Goal: Communication & Community: Answer question/provide support

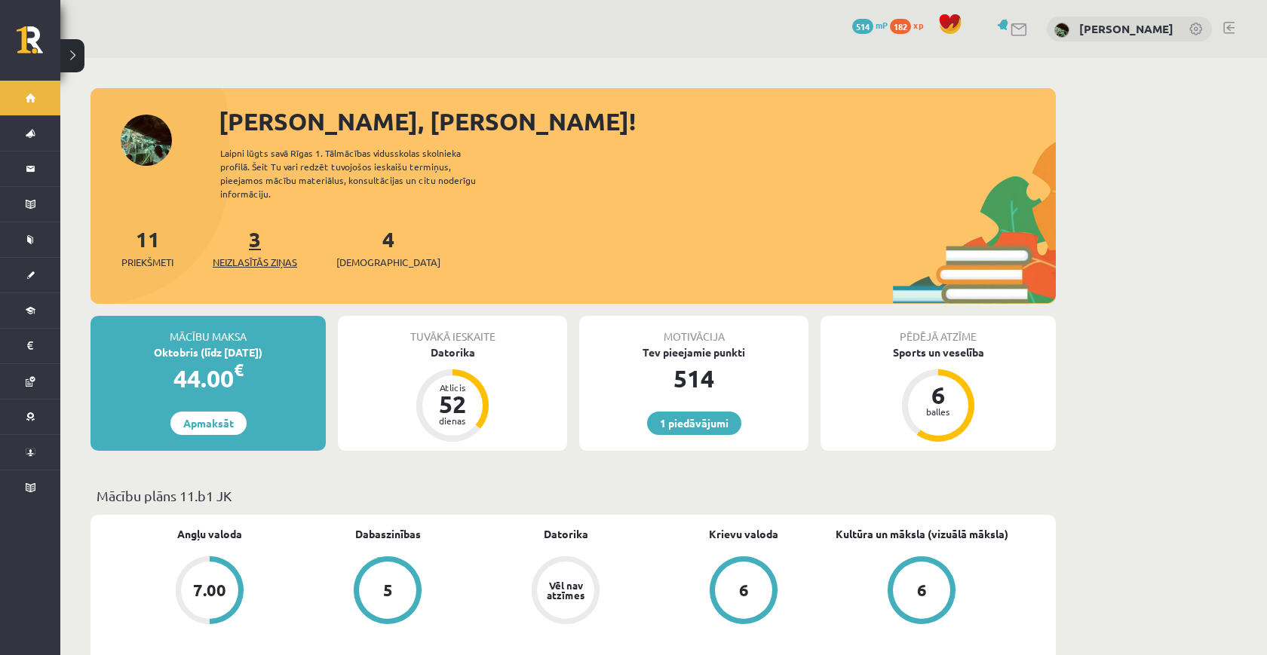
click at [253, 235] on link "3 Neizlasītās ziņas" at bounding box center [255, 247] width 84 height 44
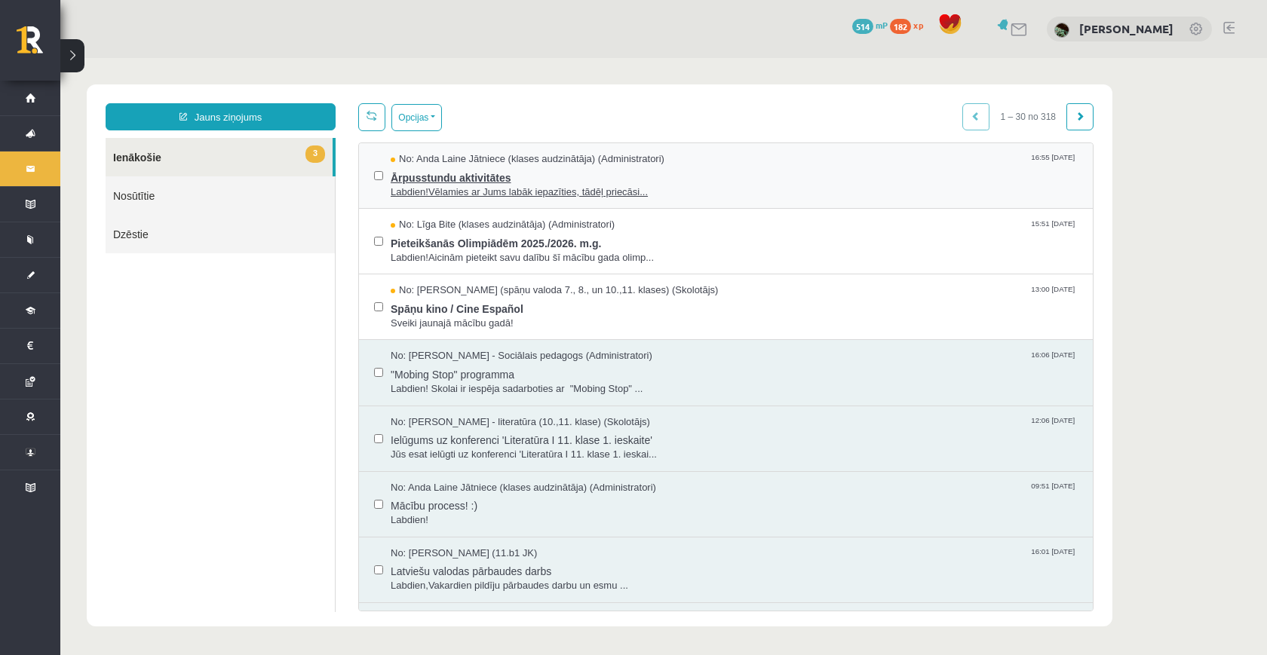
click at [692, 162] on div "No: Anda Laine Jātniece (klases audzinātāja) (Administratori) 16:55 10/09/2025" at bounding box center [734, 159] width 687 height 14
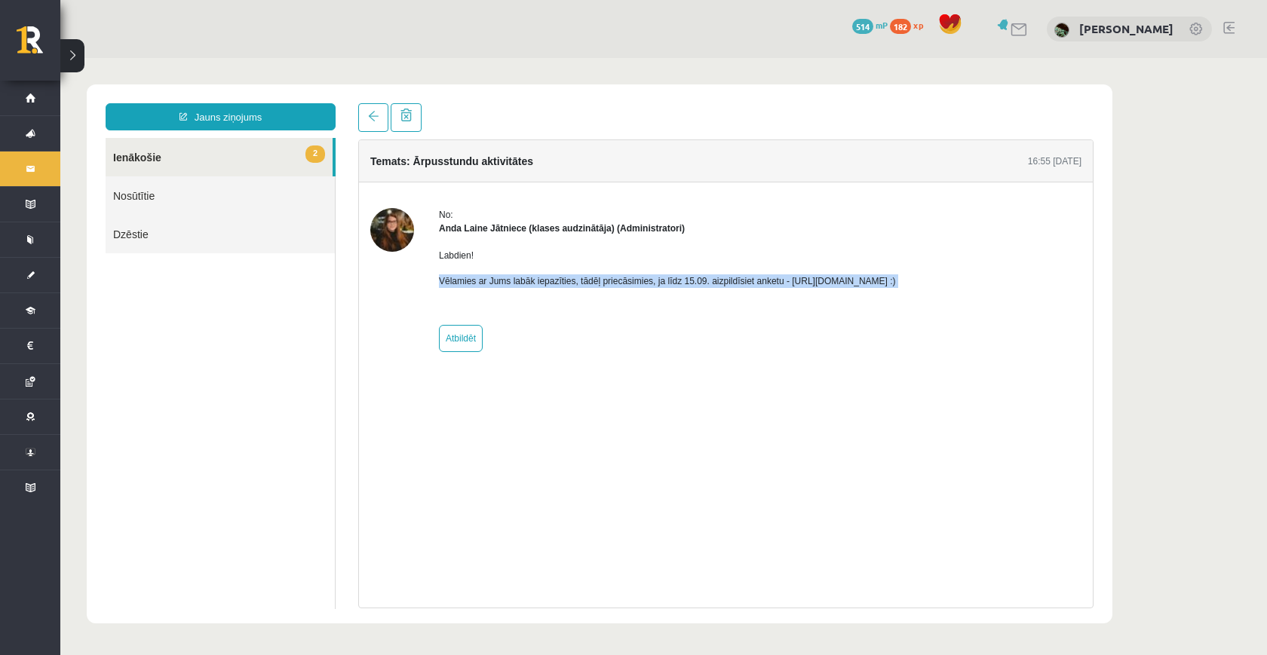
drag, startPoint x: 438, startPoint y: 283, endPoint x: 1007, endPoint y: 283, distance: 569.2
click at [1007, 283] on div "No: Anda Laine Jātniece (klases audzinātāja) (Administratori) Labdien! Vēlamies…" at bounding box center [725, 280] width 711 height 144
drag, startPoint x: 984, startPoint y: 280, endPoint x: 810, endPoint y: 280, distance: 173.4
click at [810, 280] on p "Vēlamies ar Jums labāk iepazīties, tādēļ priecāsimies, ja līdz 15.09. aizpildīs…" at bounding box center [667, 281] width 457 height 14
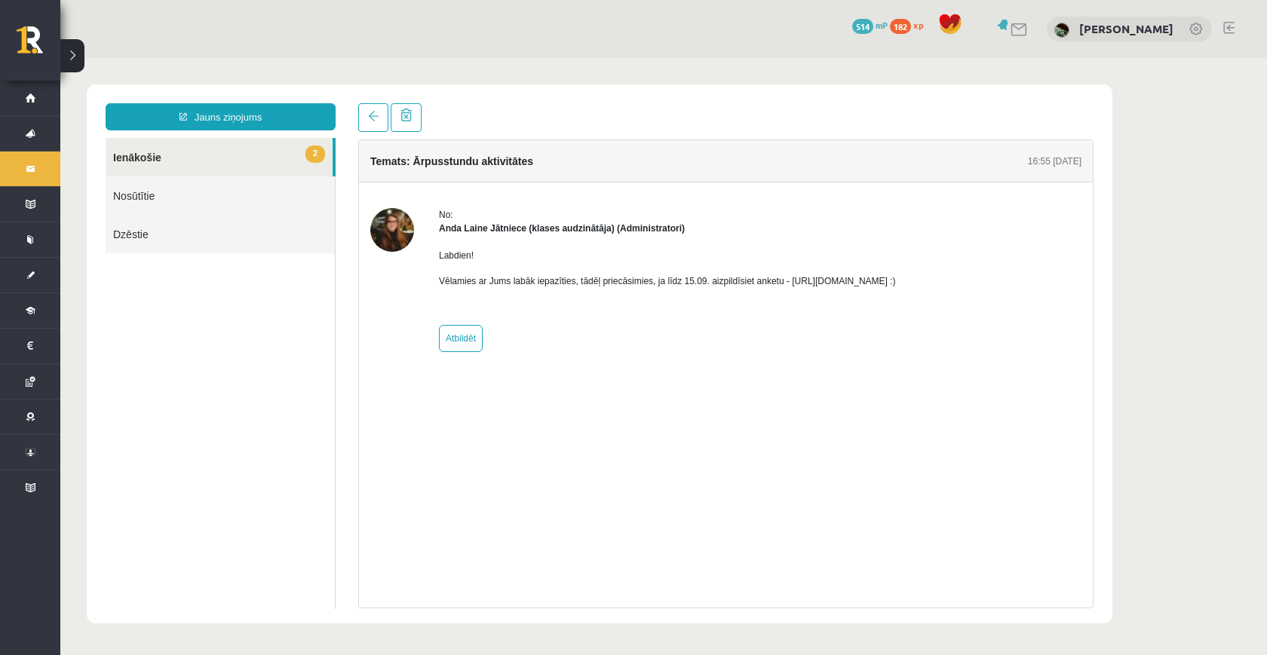
copy p "https://forms.gle/mVxkUEapGFxHM7hU7"
click at [312, 155] on span "2" at bounding box center [315, 154] width 20 height 17
click at [371, 131] on link at bounding box center [373, 117] width 30 height 29
click at [365, 121] on link at bounding box center [373, 117] width 30 height 29
click at [283, 159] on link "2 Ienākošie" at bounding box center [219, 157] width 227 height 38
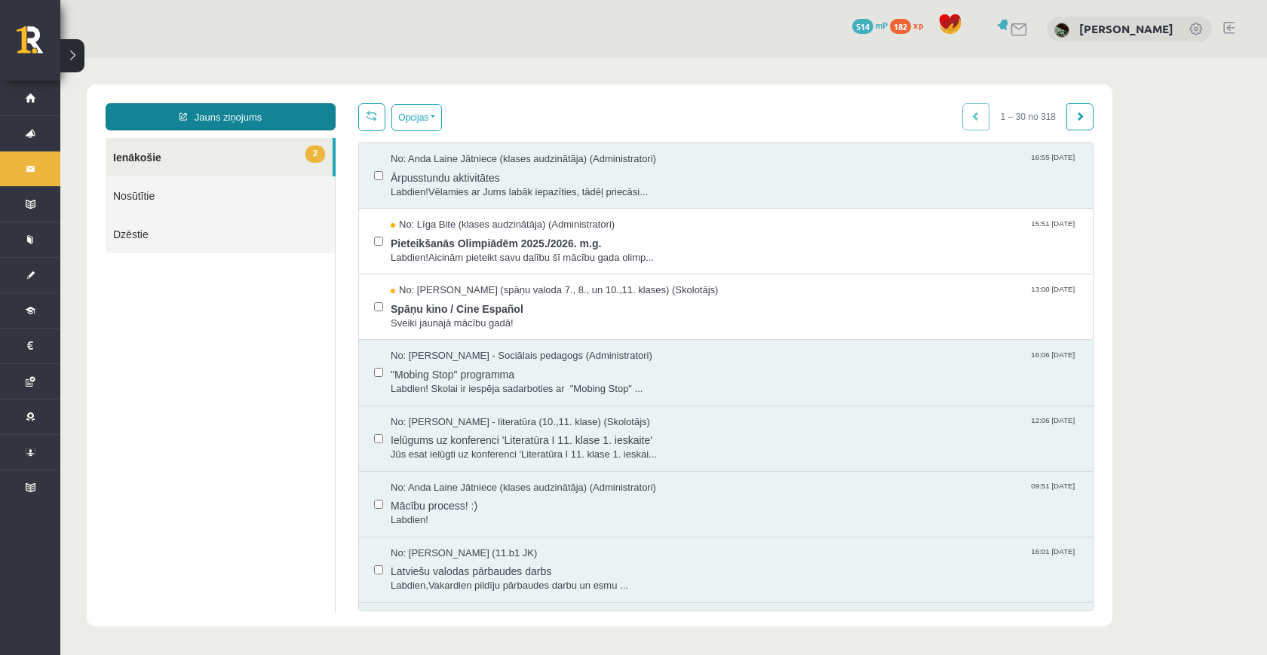
click at [230, 117] on link "Jauns ziņojums" at bounding box center [221, 116] width 230 height 27
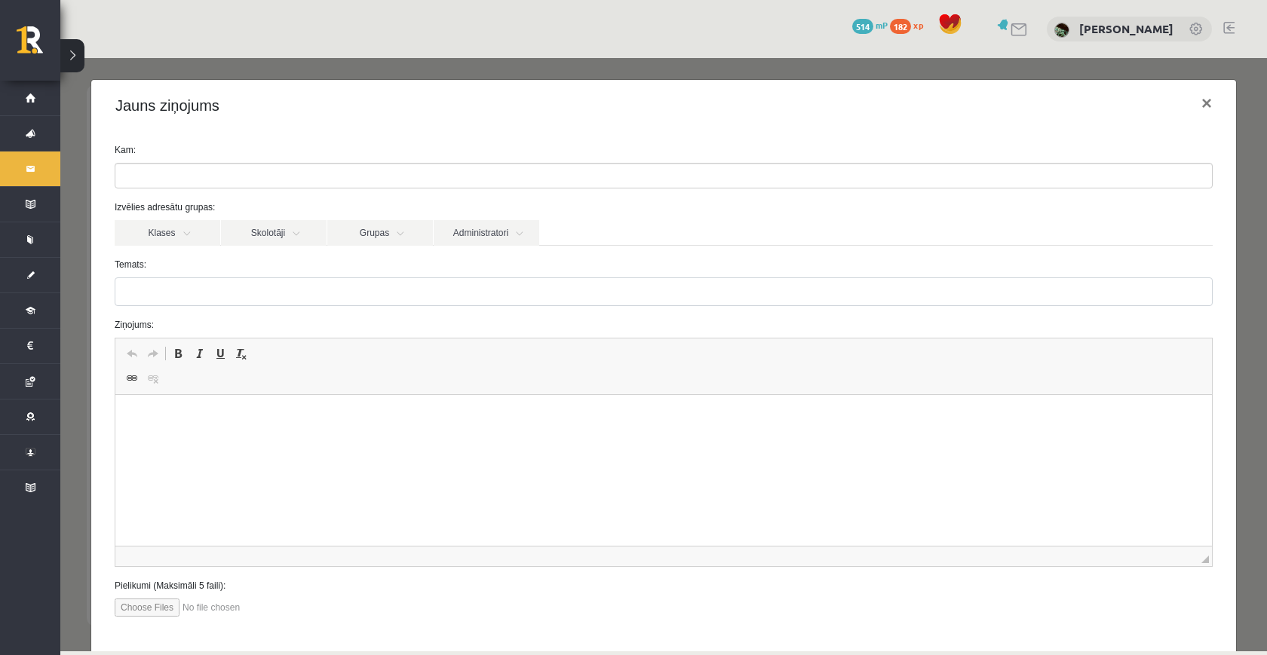
click at [399, 176] on ul at bounding box center [663, 176] width 1096 height 24
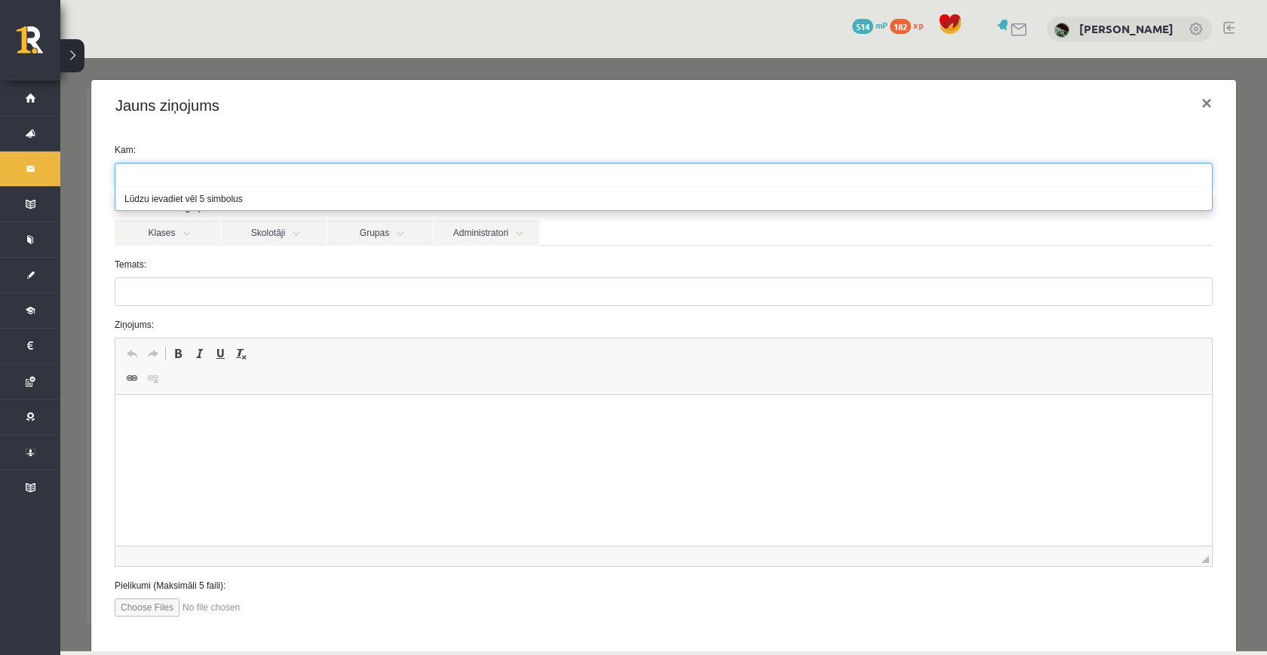
paste input "**********"
type input "**********"
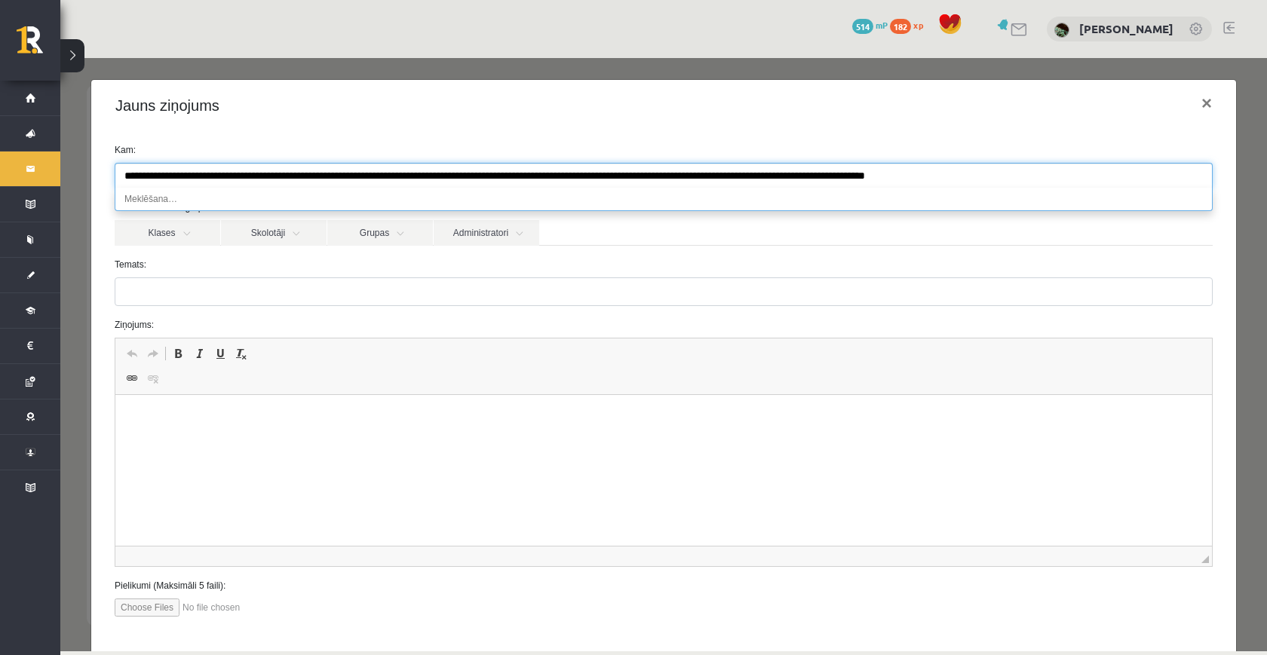
click at [385, 177] on input "**********" at bounding box center [895, 176] width 1560 height 24
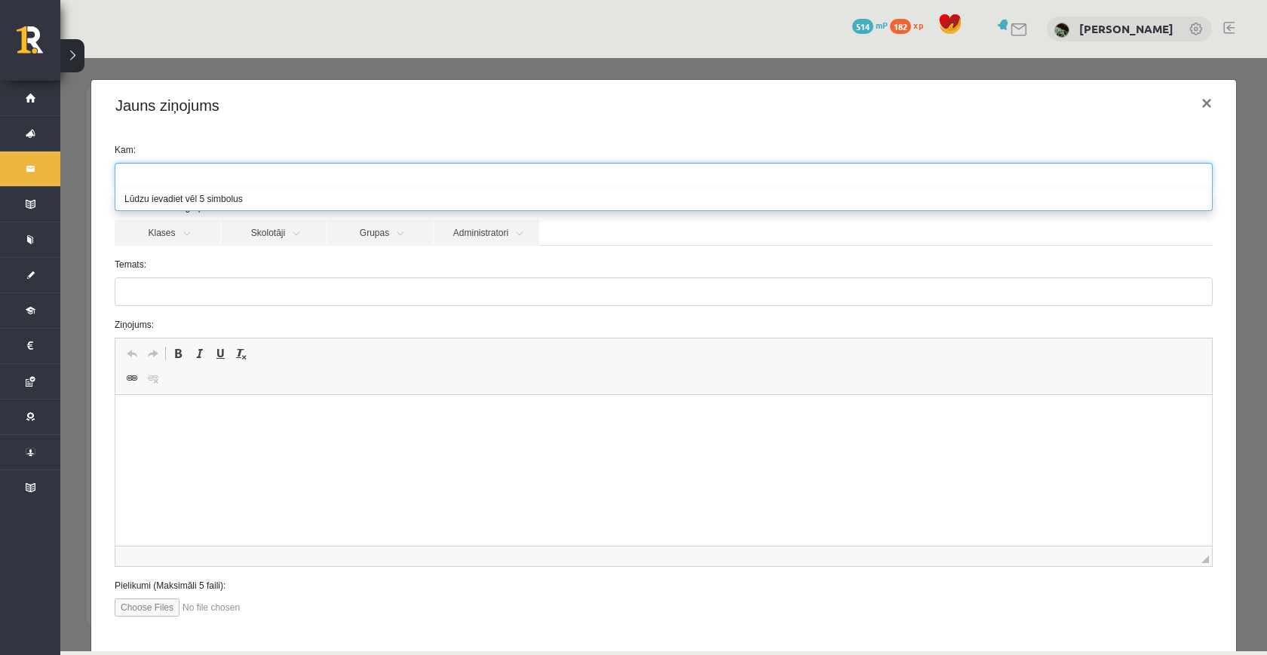
click at [350, 430] on html at bounding box center [663, 418] width 1096 height 46
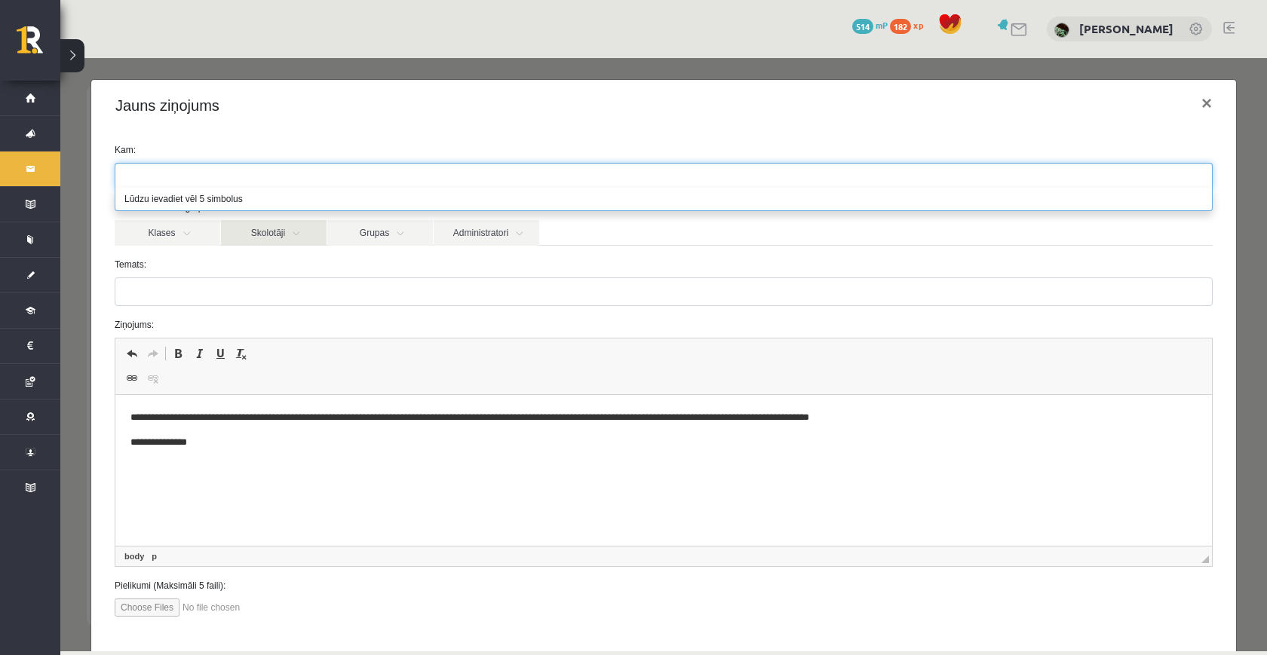
click at [282, 237] on link "Skolotāji" at bounding box center [274, 233] width 106 height 26
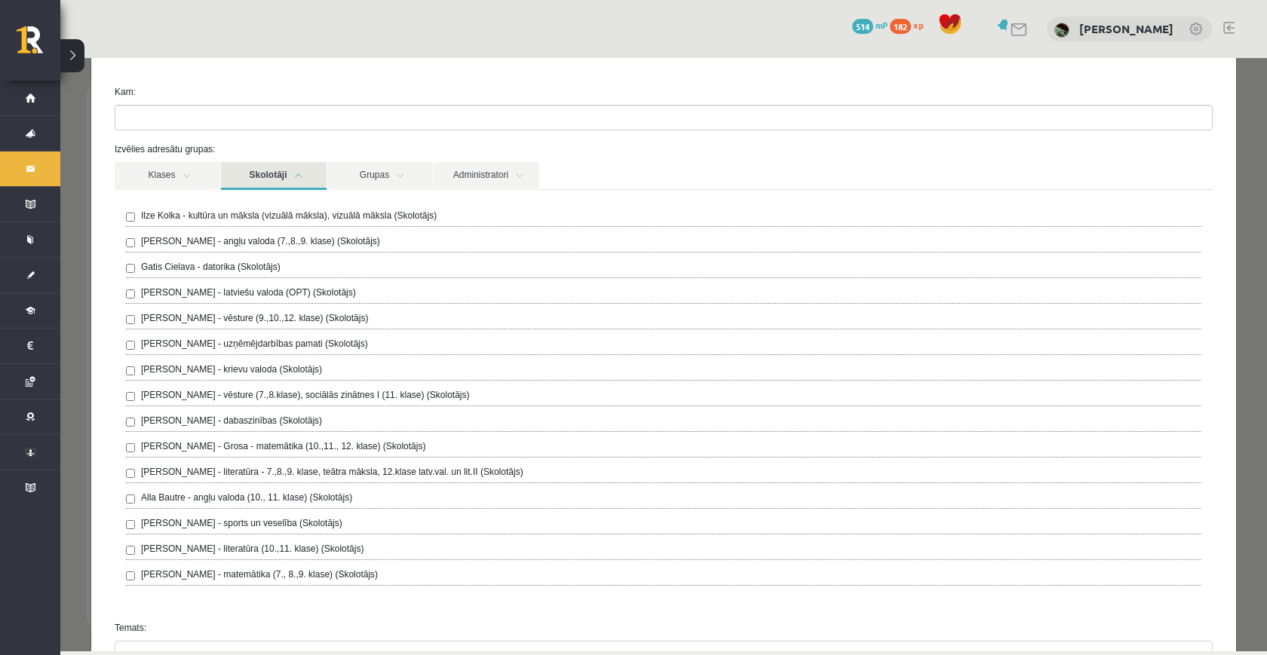
scroll to position [59, 0]
click at [336, 338] on label "[PERSON_NAME] - uzņēmējdarbības pamati (Skolotājs)" at bounding box center [254, 343] width 227 height 14
click at [1207, 150] on label "Izvēlies adresātu grupas:" at bounding box center [663, 149] width 1120 height 14
click at [293, 174] on link "Skolotāji" at bounding box center [274, 175] width 106 height 28
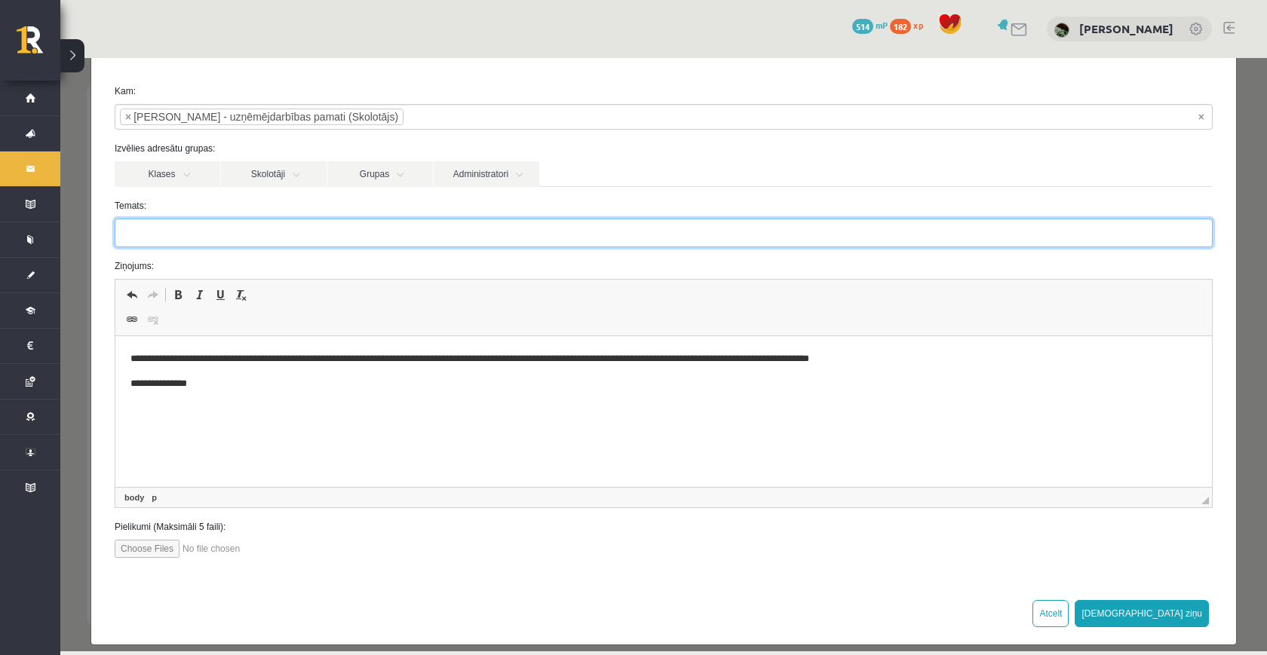
click at [274, 245] on input "Temats:" at bounding box center [664, 233] width 1098 height 29
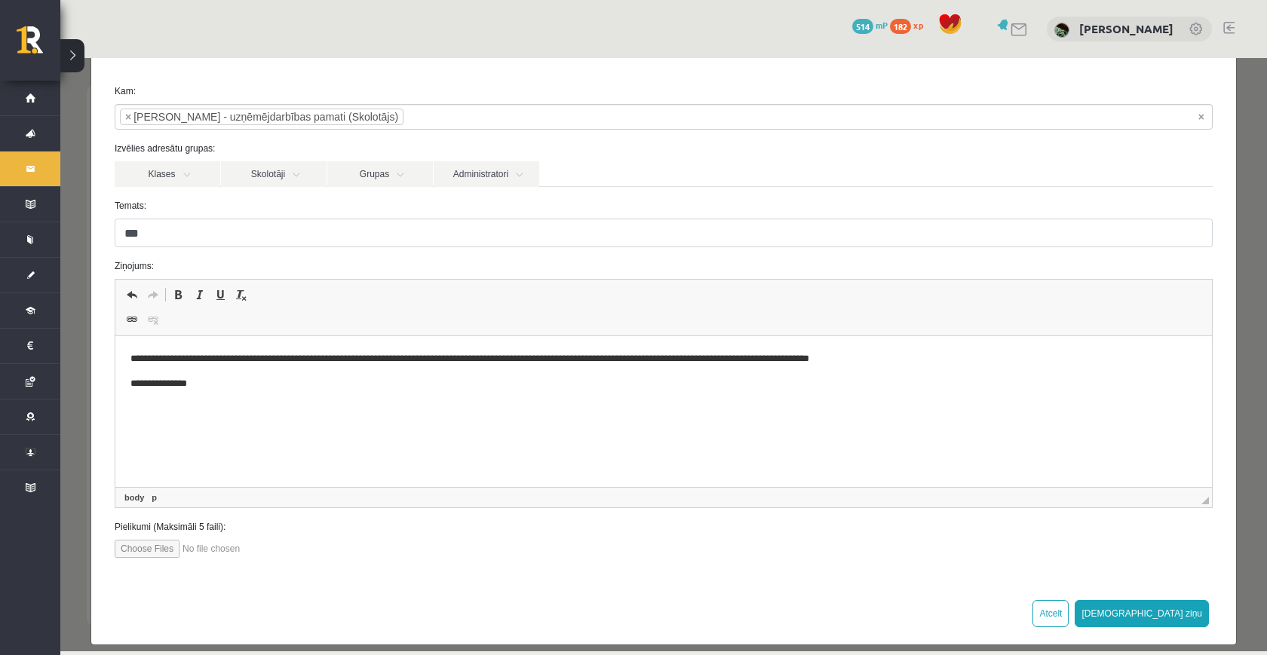
click at [249, 375] on body "**********" at bounding box center [663, 371] width 1066 height 40
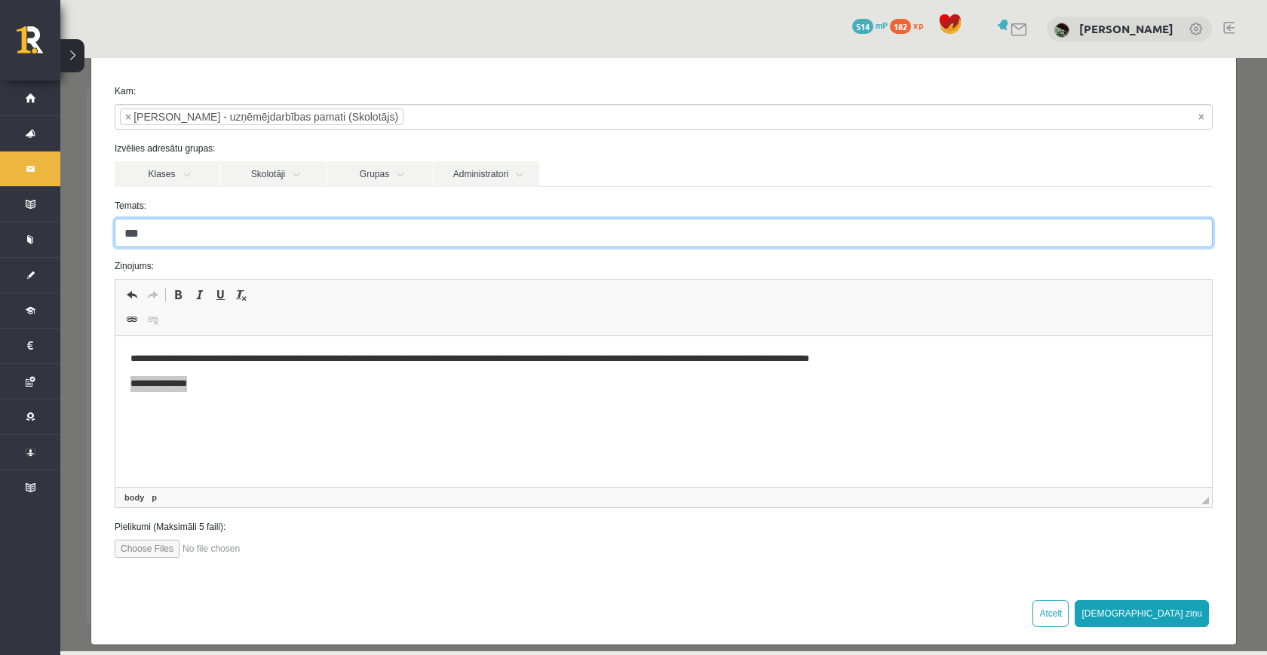
click at [170, 233] on input "***" at bounding box center [664, 233] width 1098 height 29
type input "*******"
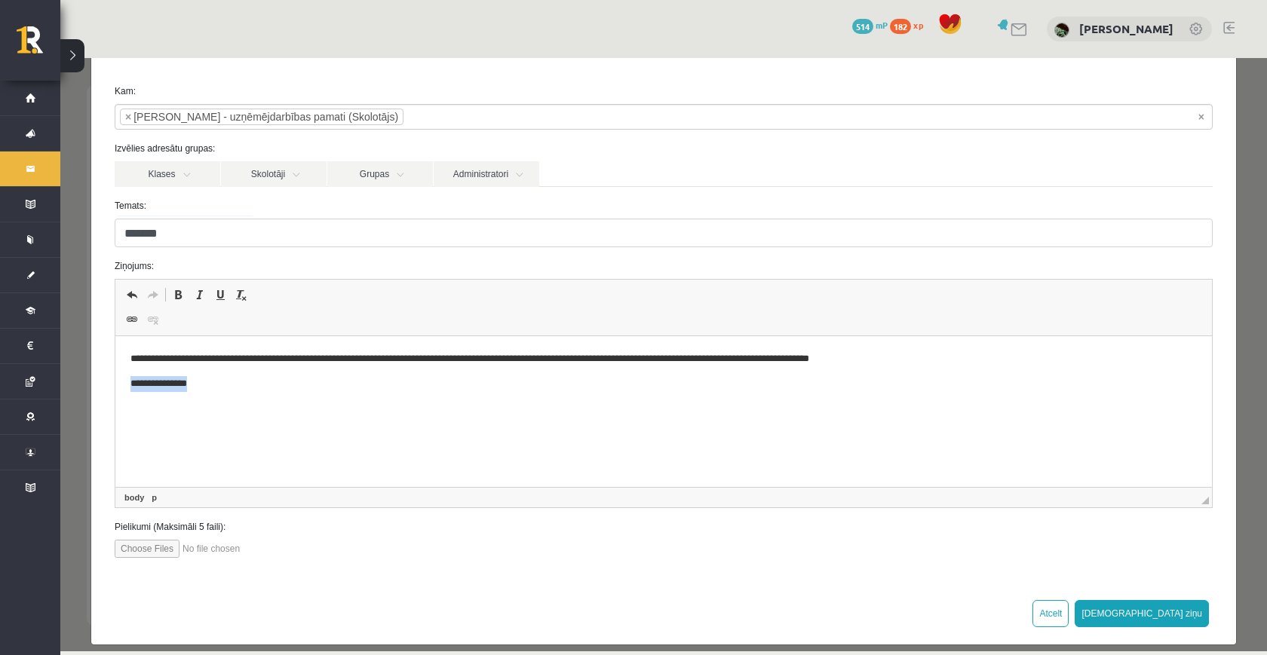
click at [247, 389] on p "**********" at bounding box center [663, 383] width 1066 height 15
click at [930, 359] on p "**********" at bounding box center [663, 358] width 1066 height 15
click at [369, 412] on html "**********" at bounding box center [663, 378] width 1096 height 85
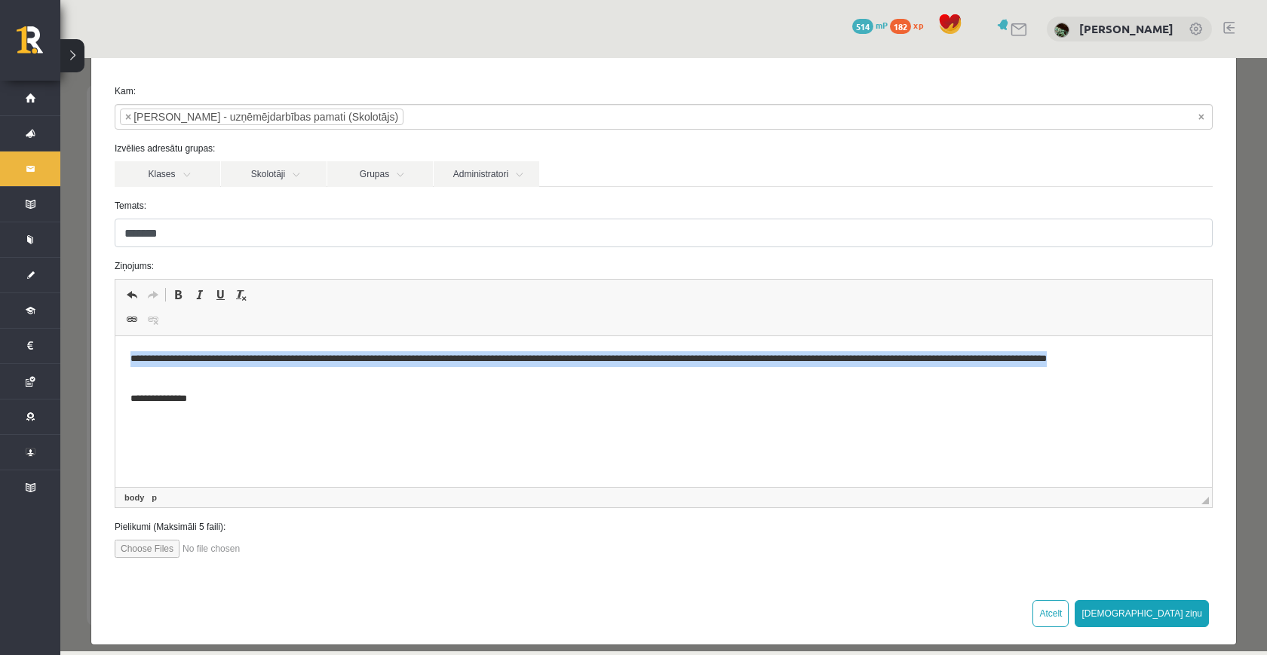
drag, startPoint x: 120, startPoint y: 362, endPoint x: 231, endPoint y: 374, distance: 111.5
click at [231, 374] on html "**********" at bounding box center [663, 378] width 1096 height 85
click at [231, 374] on p "**********" at bounding box center [663, 366] width 1066 height 30
drag, startPoint x: 231, startPoint y: 374, endPoint x: 145, endPoint y: 363, distance: 86.6
click at [145, 363] on p "**********" at bounding box center [663, 366] width 1066 height 30
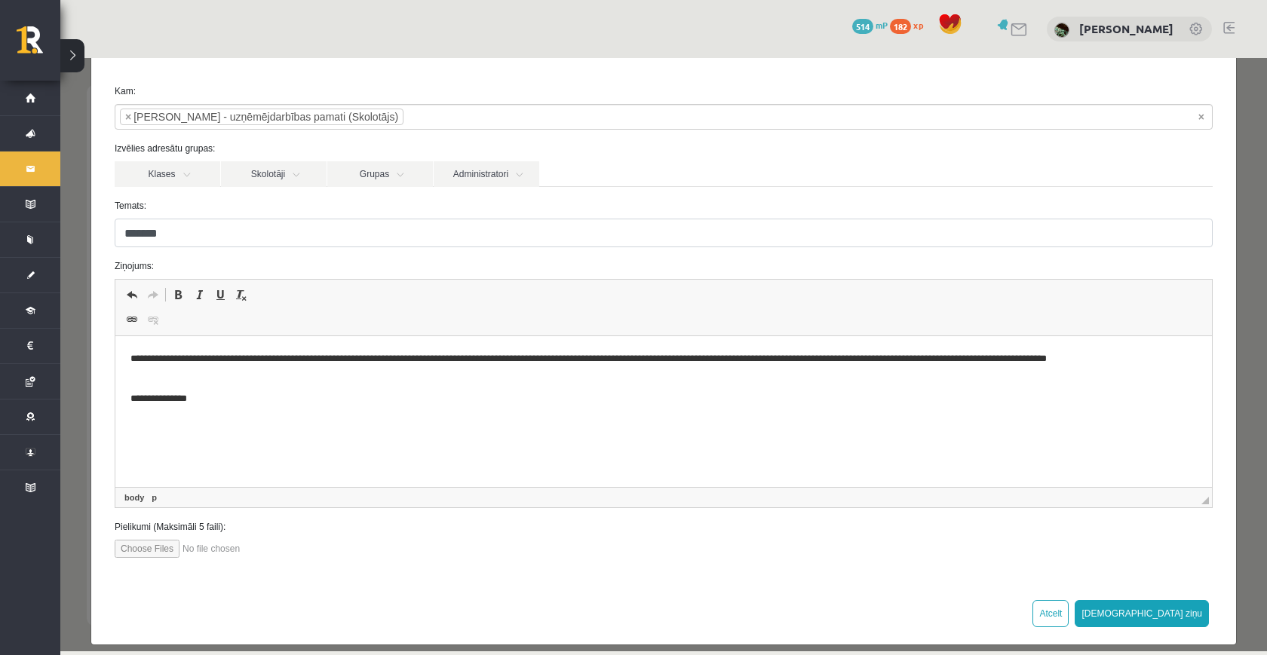
click at [223, 387] on body "**********" at bounding box center [663, 378] width 1066 height 55
click at [1133, 359] on p "**********" at bounding box center [663, 366] width 1066 height 30
click at [1147, 361] on p "**********" at bounding box center [663, 366] width 1066 height 30
click at [136, 377] on p "**********" at bounding box center [663, 366] width 1066 height 30
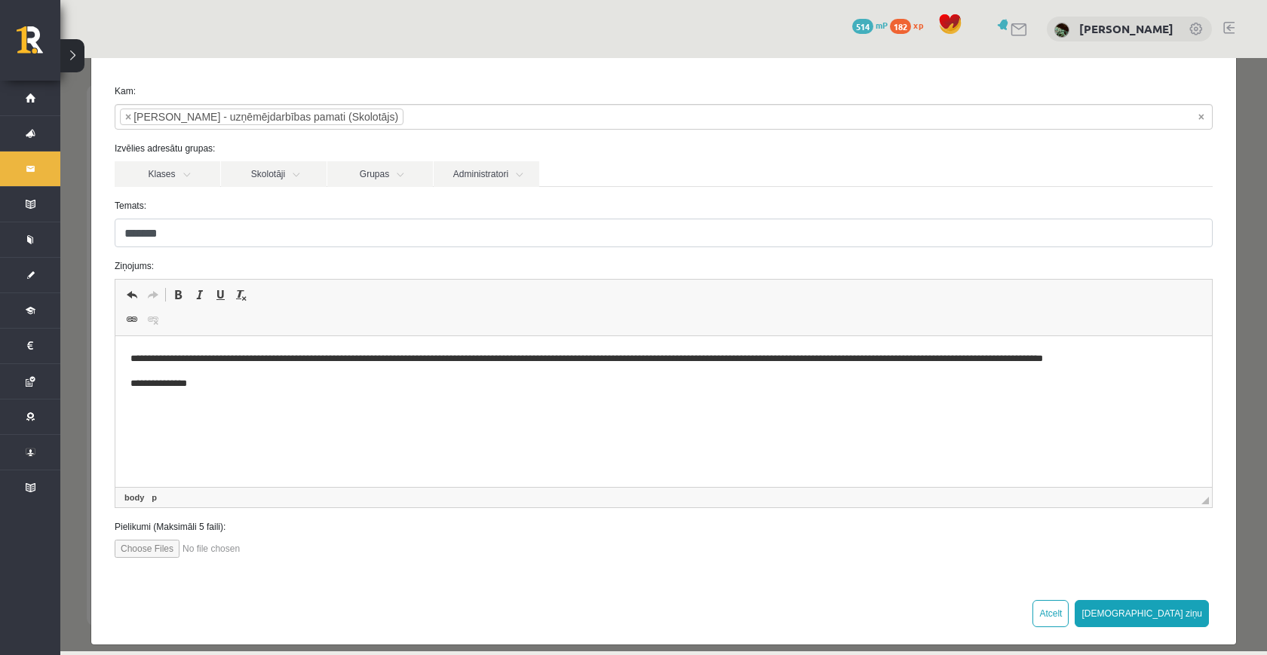
click at [216, 388] on p "**********" at bounding box center [663, 383] width 1066 height 15
click at [1196, 604] on button "[DEMOGRAPHIC_DATA] ziņu" at bounding box center [1141, 613] width 134 height 27
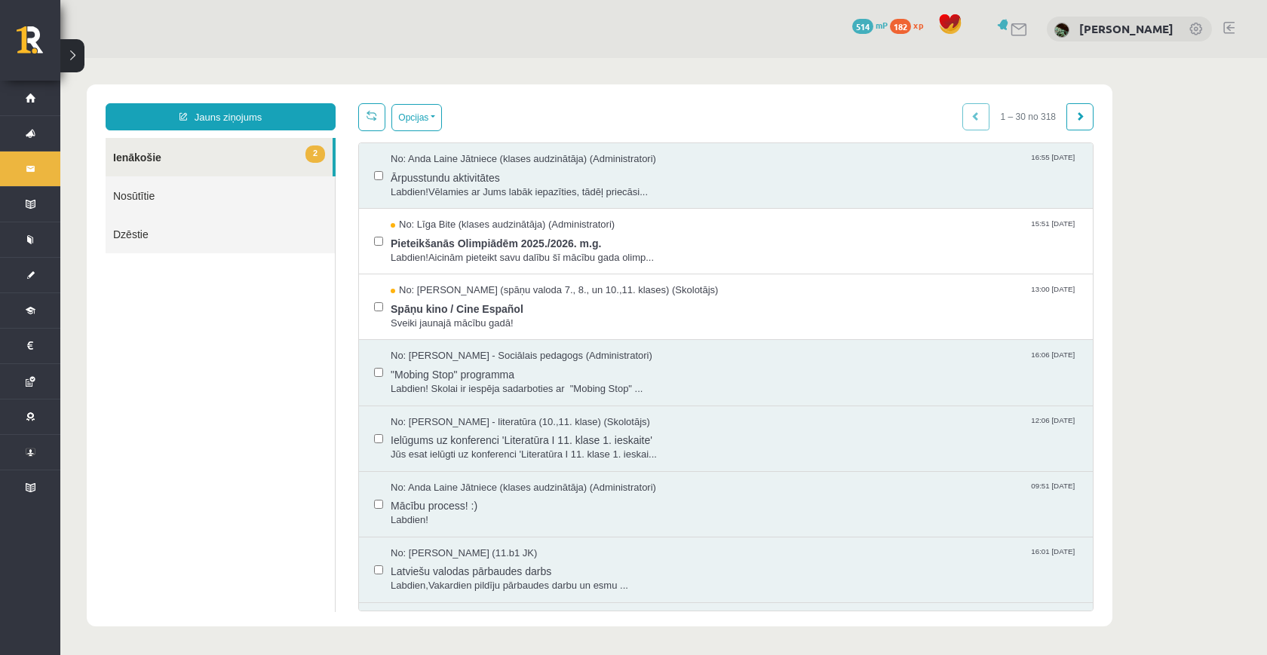
scroll to position [0, 0]
click at [489, 236] on span "Pieteikšanās Olimpiādēm 2025./2026. m.g." at bounding box center [734, 241] width 687 height 19
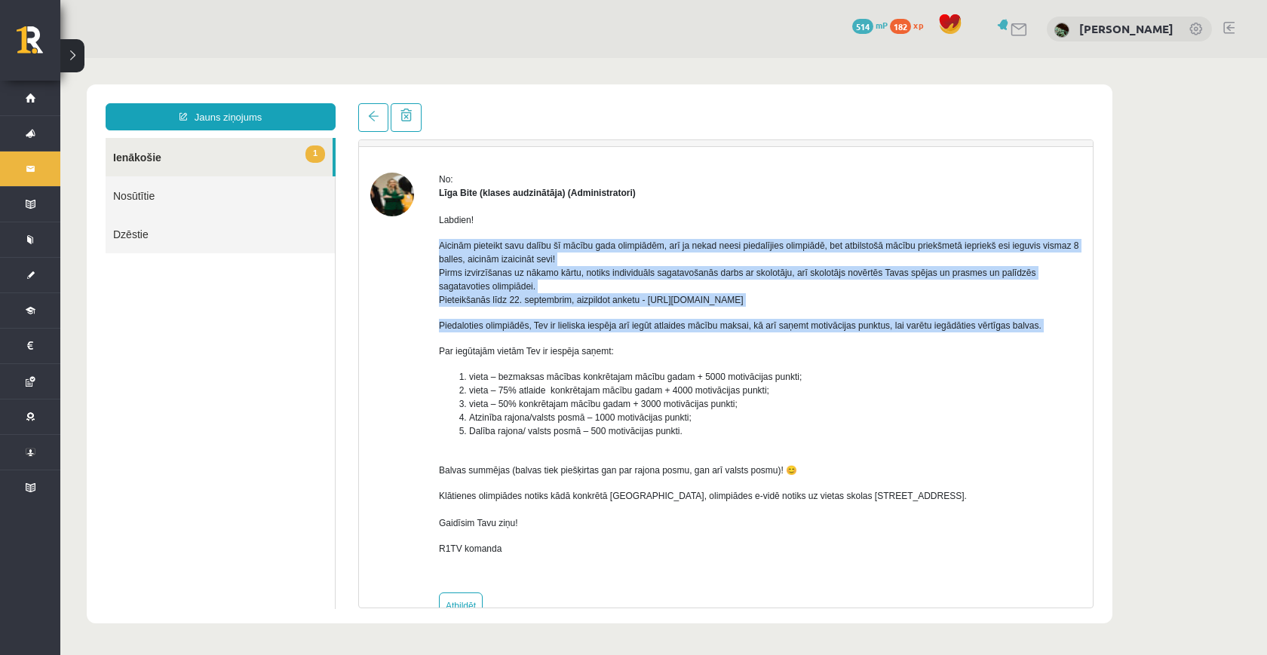
drag, startPoint x: 433, startPoint y: 242, endPoint x: 824, endPoint y: 332, distance: 401.4
click at [824, 332] on div "No: Līga Bite (klases audzinātāja) (Administratori) Labdien! Aicinām pieteikt s…" at bounding box center [725, 396] width 711 height 447
click at [824, 326] on p "Piedaloties olimpiādēs, Tev ir lieliska iespēja arī iegūt atlaides mācību maksa…" at bounding box center [760, 326] width 642 height 14
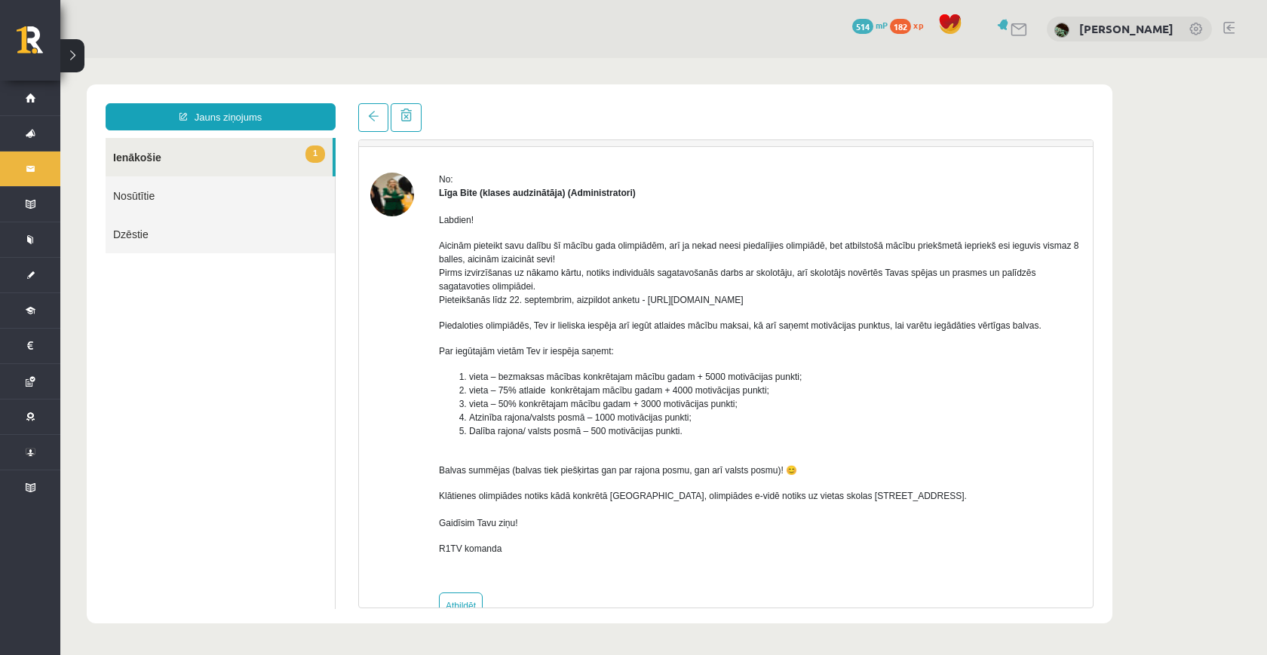
click at [770, 302] on p "Aicinām pieteikt savu dalību šī mācību gada olimpiādēm, arī ja nekad neesi pied…" at bounding box center [760, 273] width 642 height 68
click at [828, 302] on p "Aicinām pieteikt savu dalību šī mācību gada olimpiādēm, arī ja nekad neesi pied…" at bounding box center [760, 273] width 642 height 68
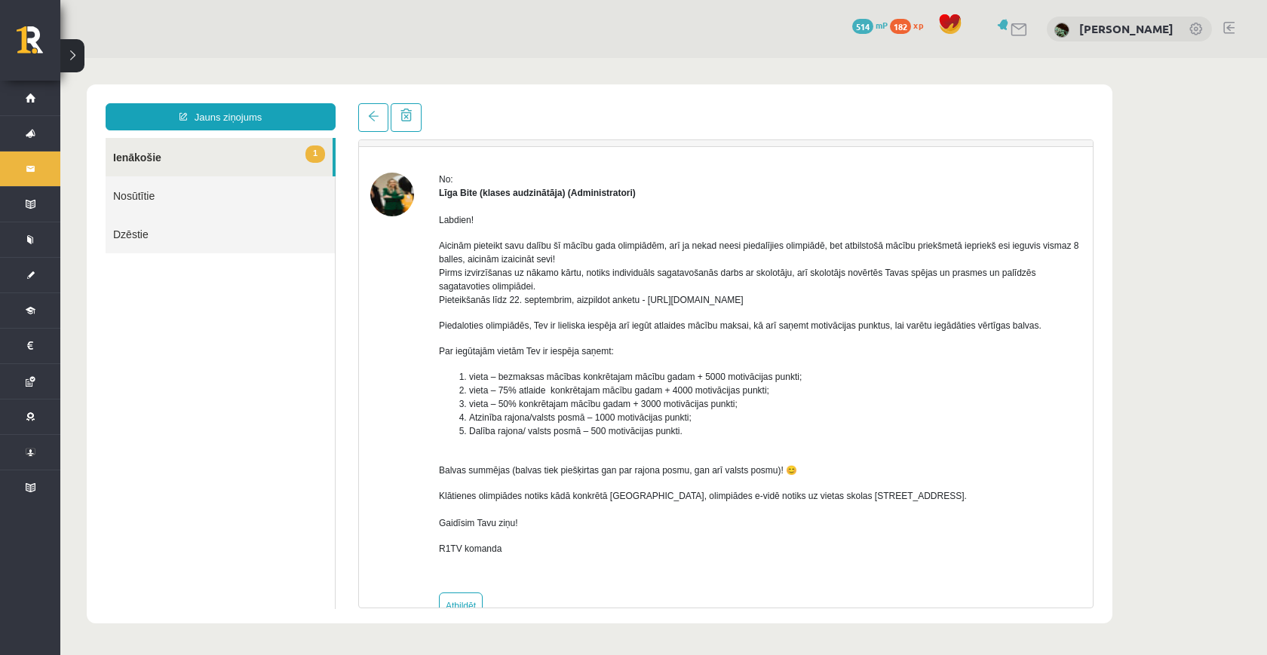
drag, startPoint x: 828, startPoint y: 302, endPoint x: 665, endPoint y: 295, distance: 163.0
click at [665, 295] on p "Aicinām pieteikt savu dalību šī mācību gada olimpiādēm, arī ja nekad neesi pied…" at bounding box center [760, 273] width 642 height 68
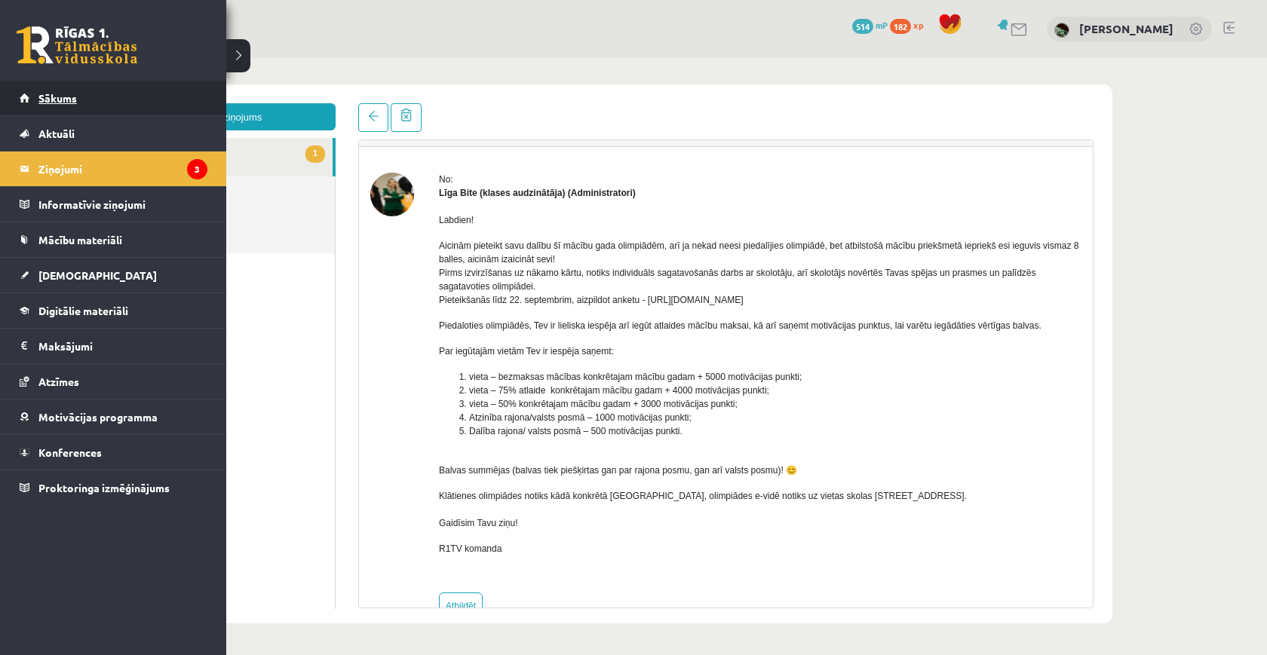
click at [26, 95] on link "Sākums" at bounding box center [114, 98] width 188 height 35
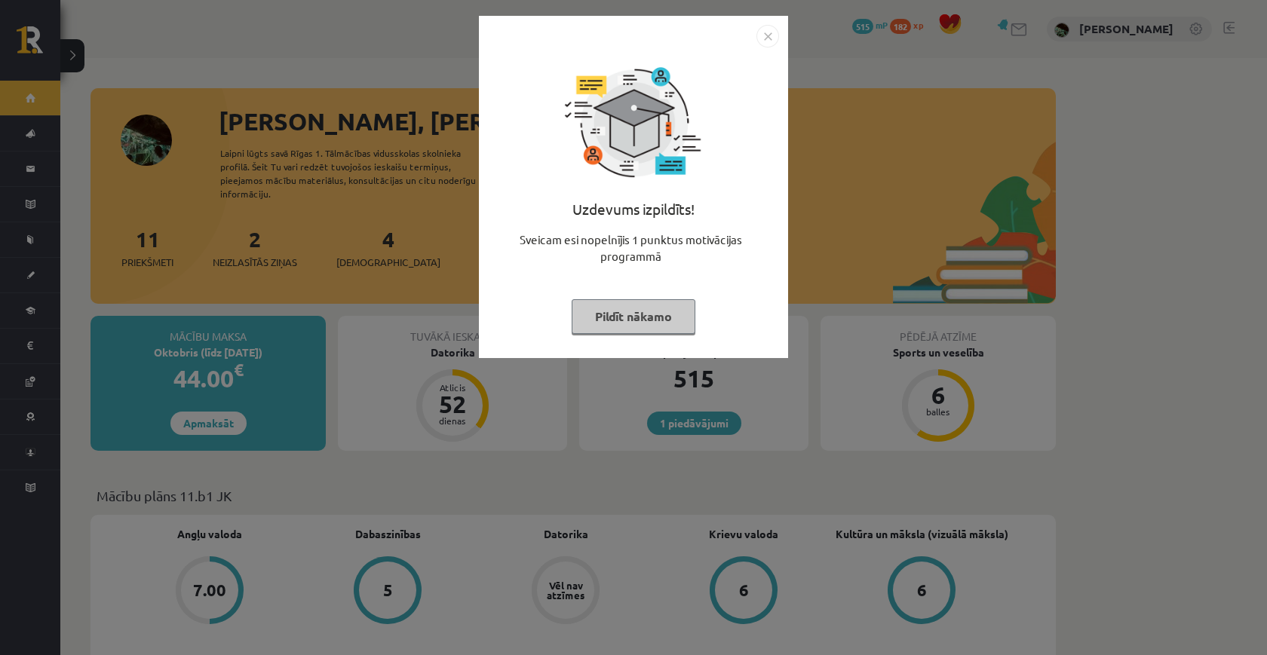
click at [609, 326] on button "Pildīt nākamo" at bounding box center [633, 316] width 124 height 35
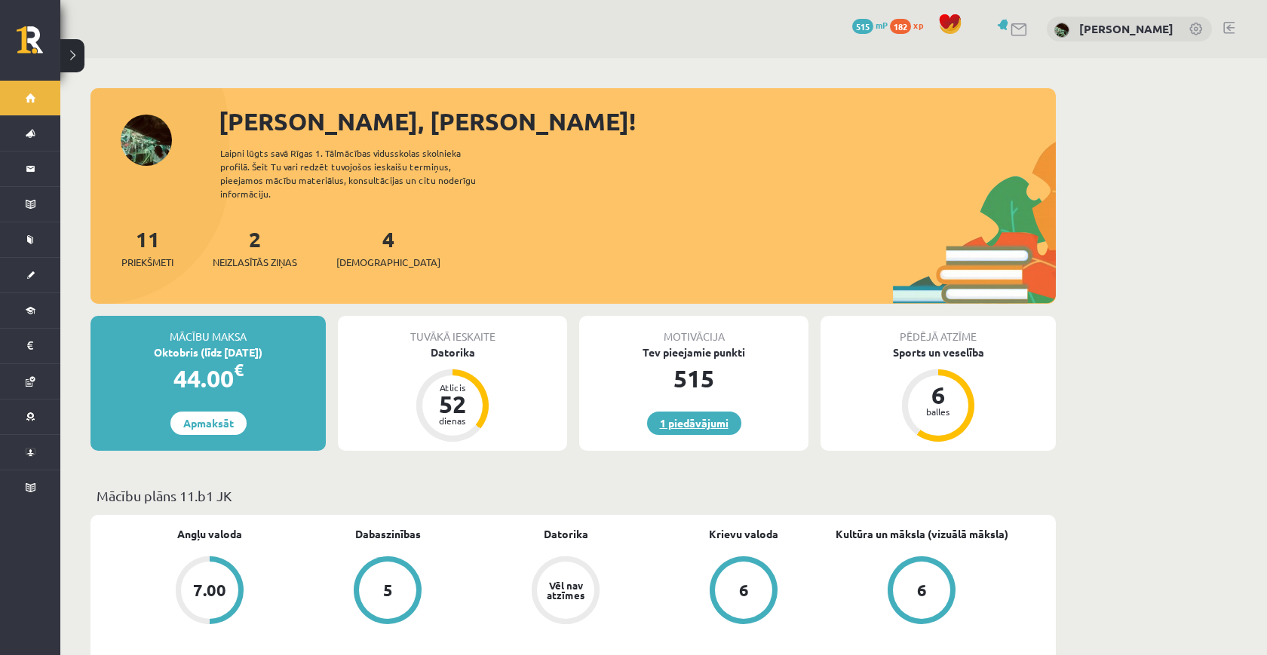
click at [688, 412] on link "1 piedāvājumi" at bounding box center [694, 423] width 94 height 23
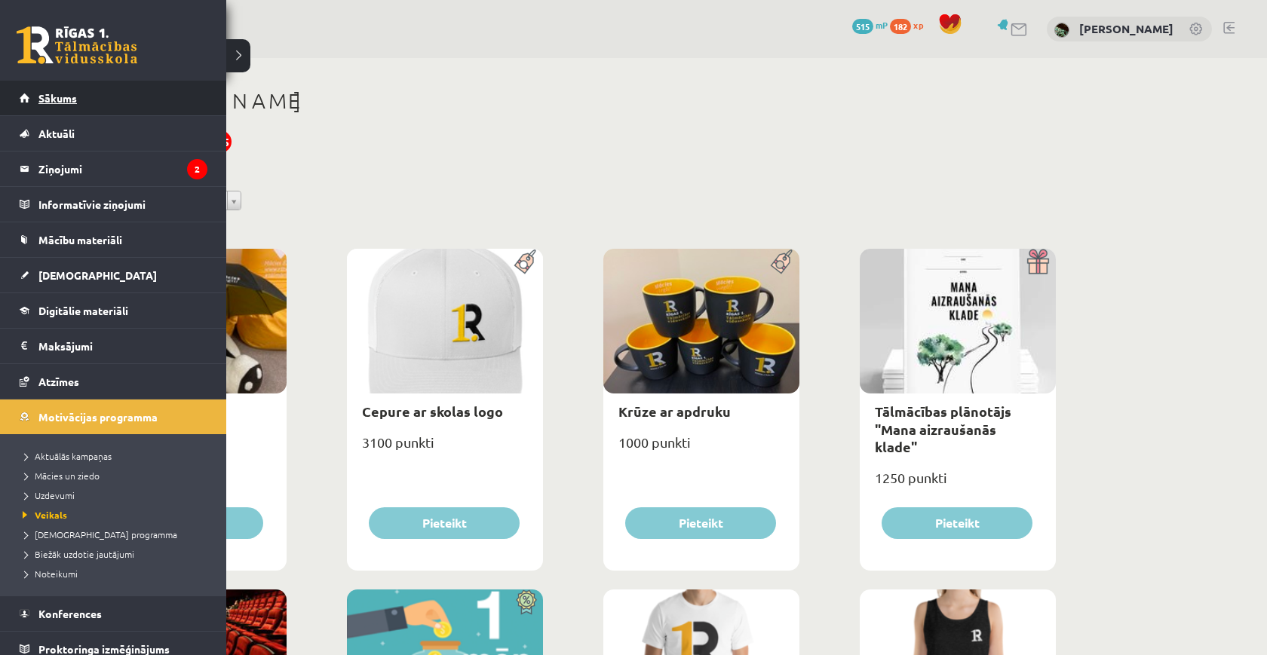
click at [38, 96] on link "Sākums" at bounding box center [114, 98] width 188 height 35
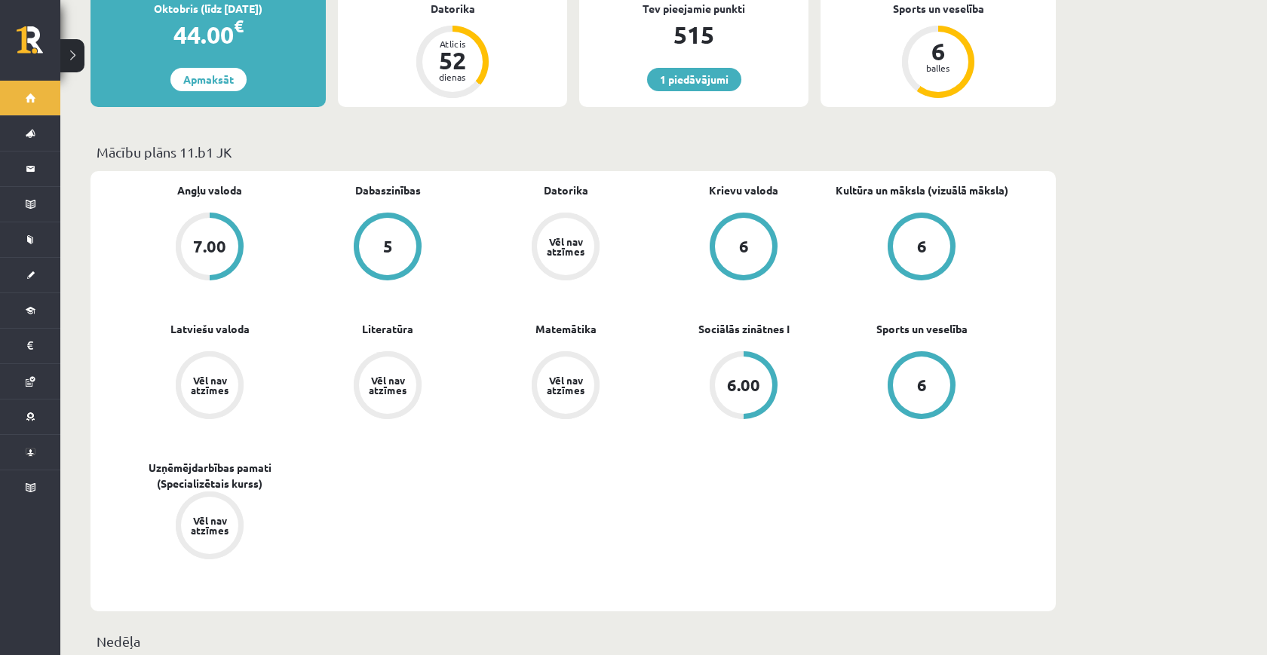
scroll to position [344, 0]
drag, startPoint x: 382, startPoint y: 142, endPoint x: 552, endPoint y: 452, distance: 353.3
drag, startPoint x: 552, startPoint y: 452, endPoint x: 561, endPoint y: 535, distance: 82.7
click at [561, 535] on div "Angļu valoda 7.00 Dabaszinības 5 Datorika Vēl nav atzīmes Krievu valoda 6 Kultū…" at bounding box center [566, 391] width 890 height 418
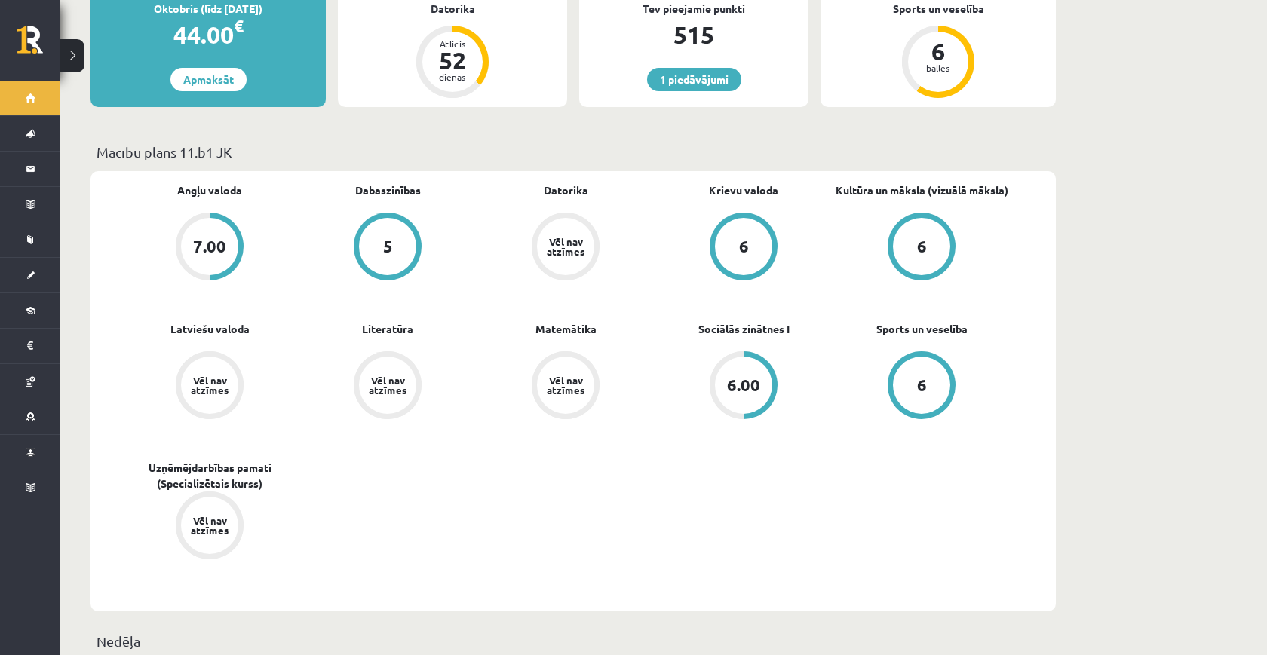
drag, startPoint x: 560, startPoint y: 535, endPoint x: 367, endPoint y: 118, distance: 459.4
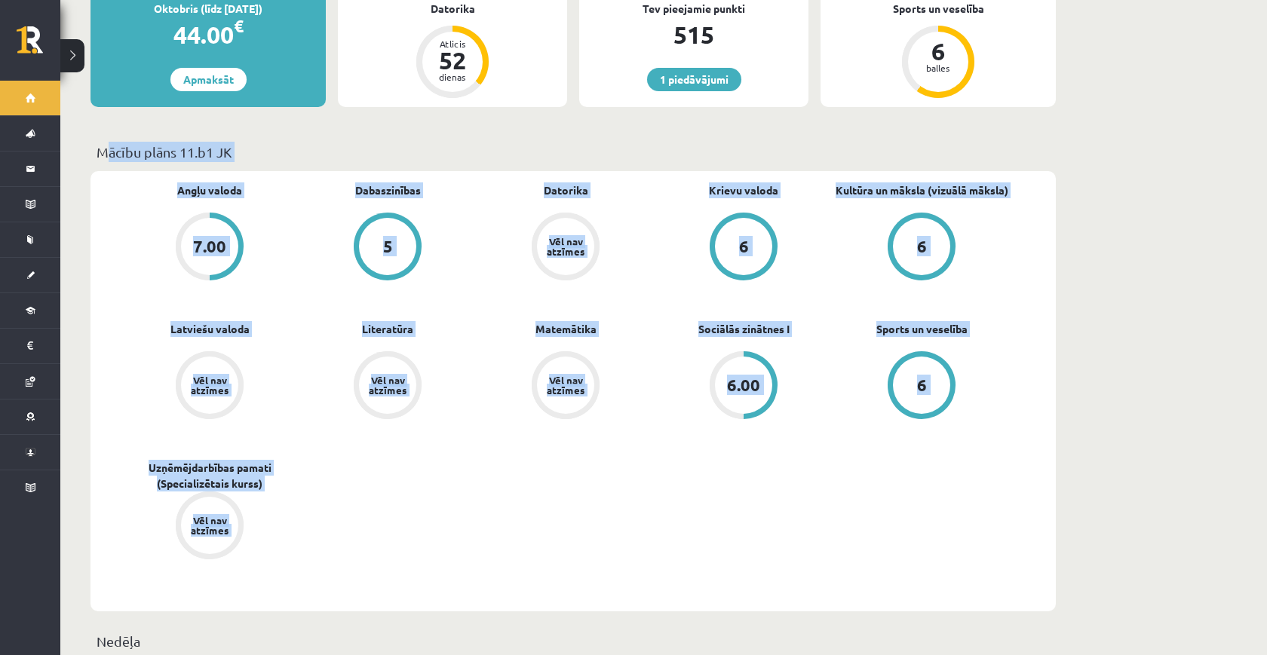
drag, startPoint x: 367, startPoint y: 119, endPoint x: 421, endPoint y: 540, distance: 424.1
click at [421, 540] on div "Angļu valoda 7.00 Dabaszinības 5 Datorika Vēl nav atzīmes Krievu valoda 6 Kultū…" at bounding box center [566, 391] width 890 height 418
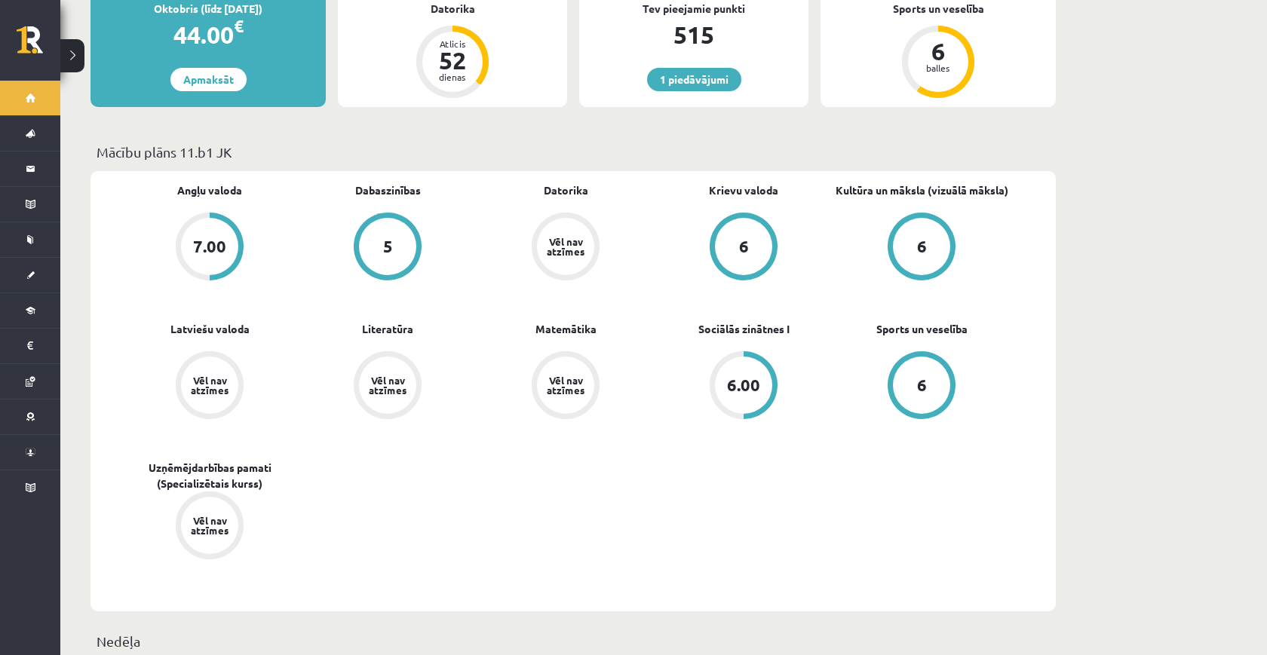
drag, startPoint x: 421, startPoint y: 540, endPoint x: 258, endPoint y: 140, distance: 431.5
click at [258, 142] on p "Mācību plāns 11.b1 JK" at bounding box center [573, 152] width 953 height 20
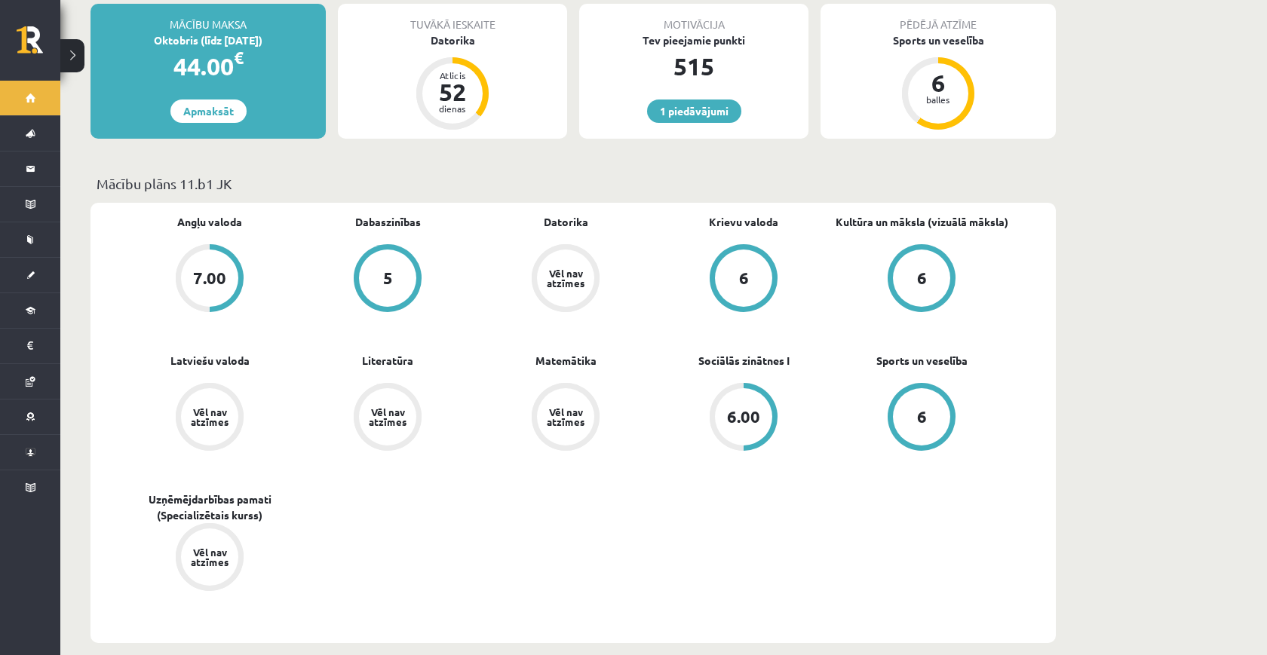
scroll to position [222, 0]
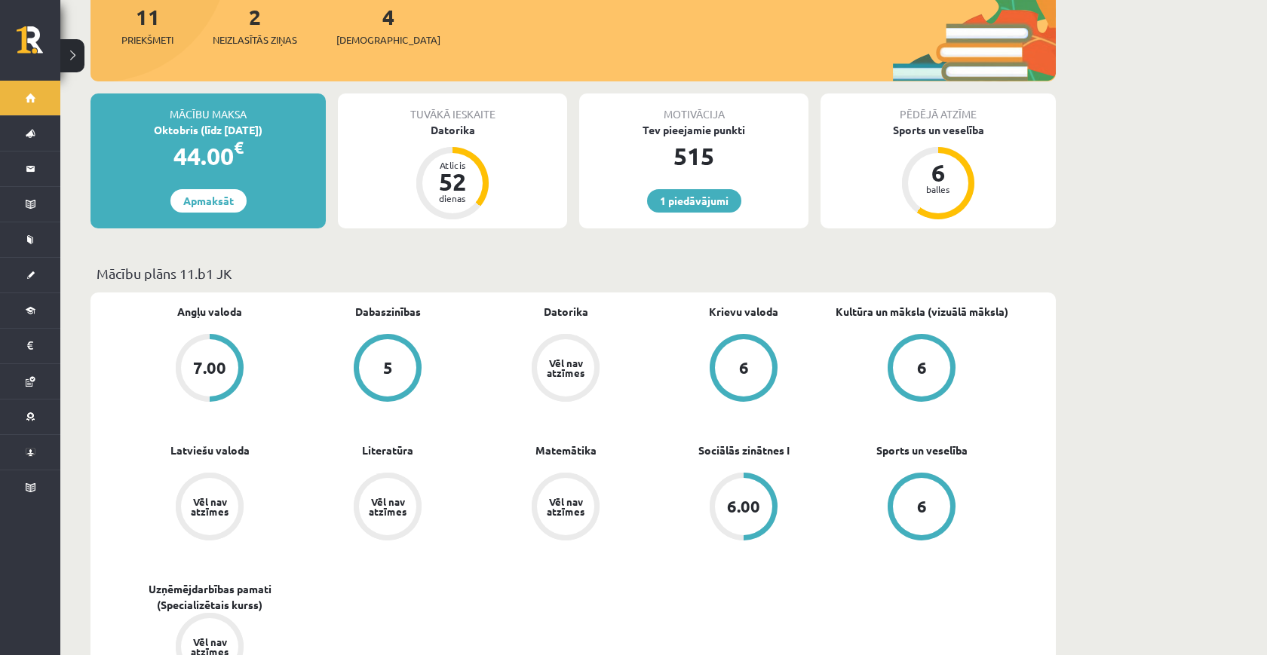
drag, startPoint x: 258, startPoint y: 140, endPoint x: 374, endPoint y: 567, distance: 442.2
click at [398, 634] on div "Angļu valoda 7.00 Dabaszinības 5 Datorika Vēl nav atzīmes Krievu valoda 6 Kultū…" at bounding box center [566, 513] width 890 height 418
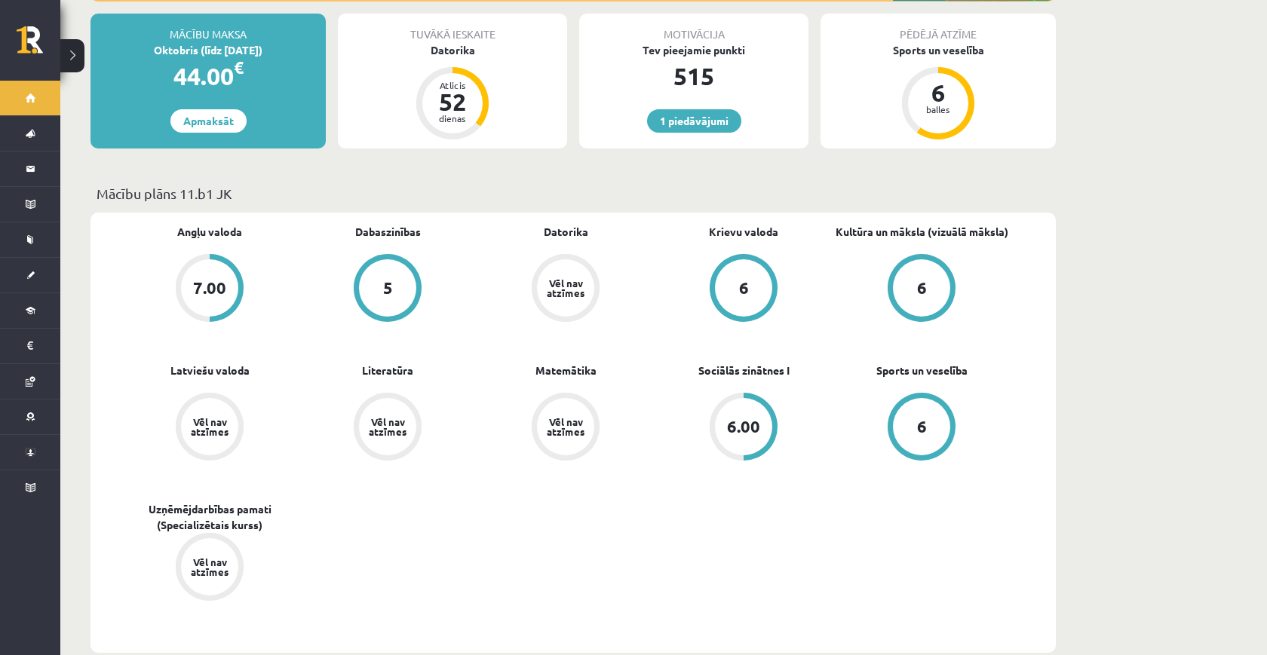
scroll to position [446, 0]
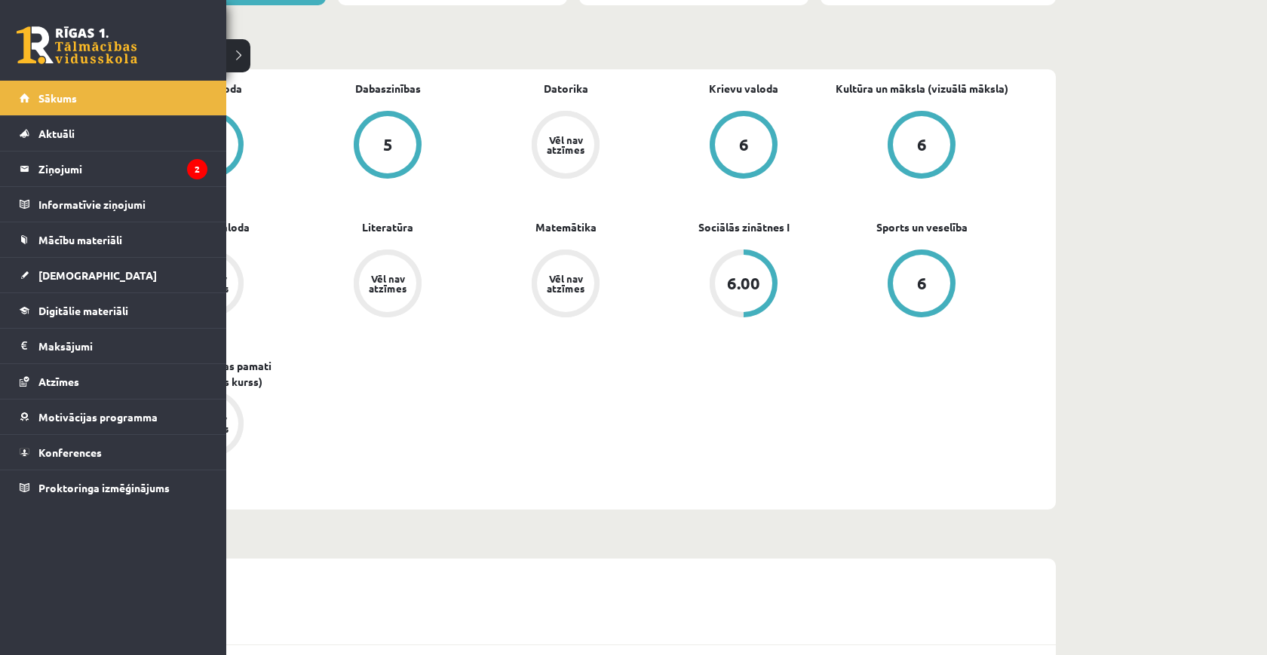
click at [38, 51] on link at bounding box center [77, 45] width 121 height 38
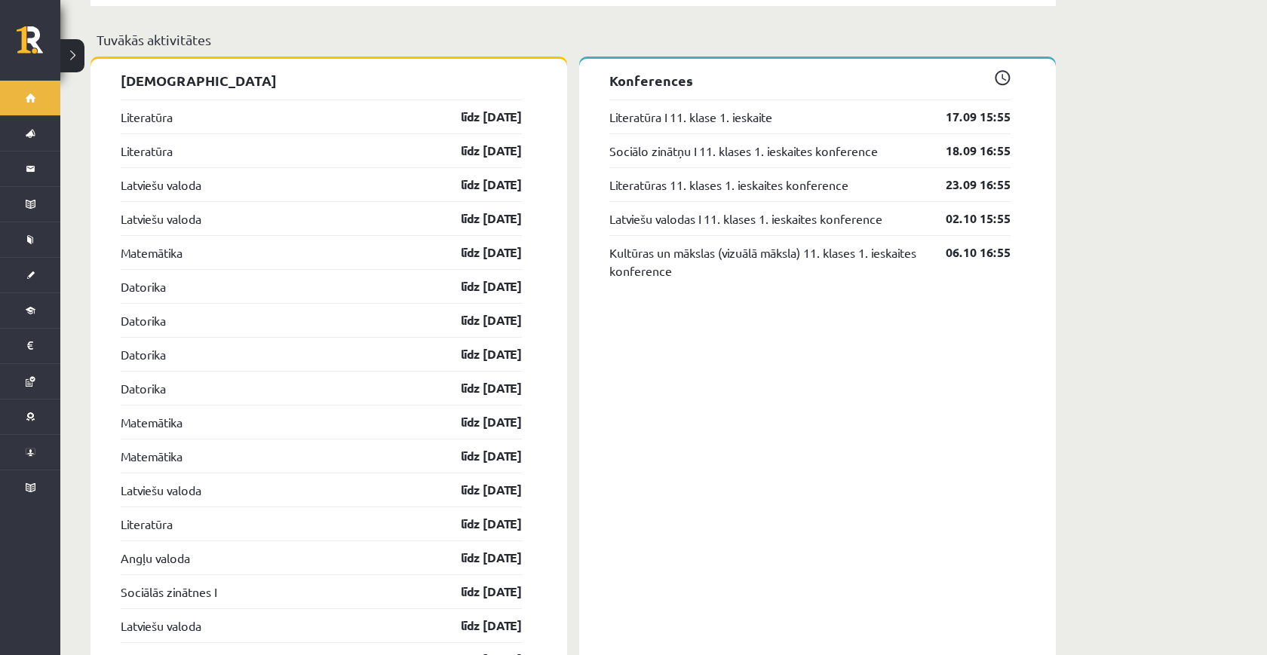
scroll to position [1362, 0]
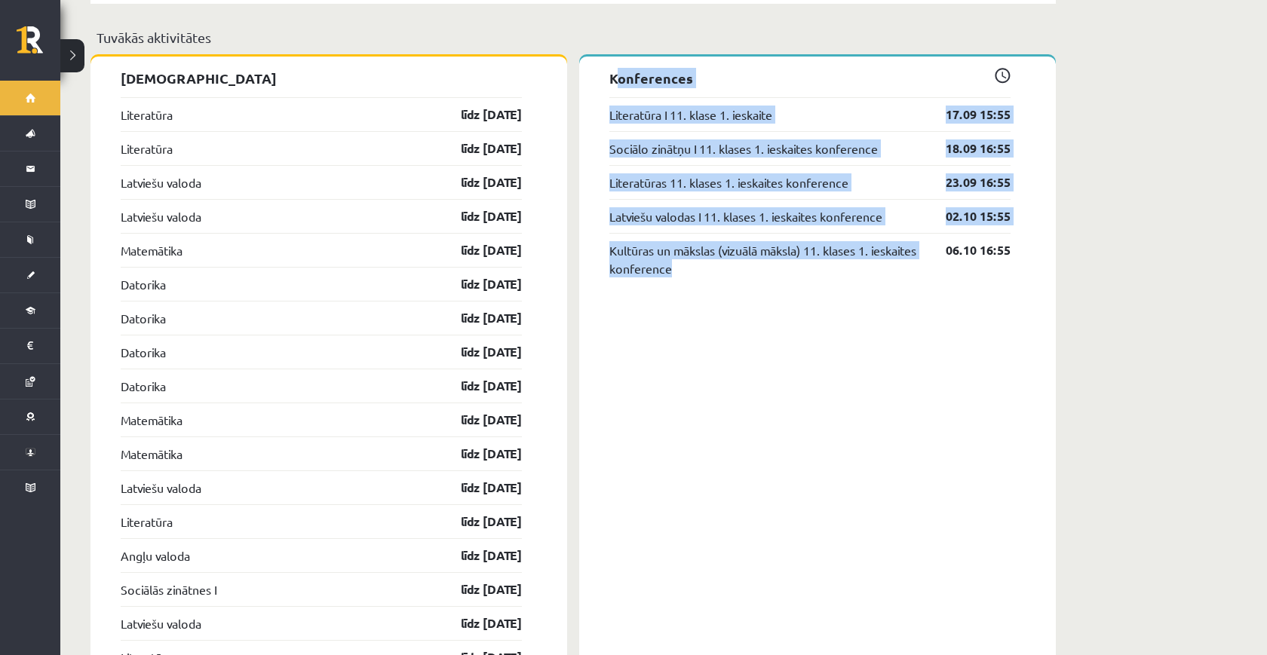
drag, startPoint x: 712, startPoint y: 234, endPoint x: 601, endPoint y: 57, distance: 209.0
click at [601, 57] on div "Konferences Literatūra I 11. klase 1. ieskaite 17.09 15:55 Sociālo zinātņu I 11…" at bounding box center [817, 482] width 476 height 850
drag, startPoint x: 601, startPoint y: 57, endPoint x: 749, endPoint y: 310, distance: 293.7
click at [749, 310] on div "Konferences Literatūra I 11. klase 1. ieskaite 17.09 15:55 Sociālo zinātņu I 11…" at bounding box center [817, 482] width 476 height 850
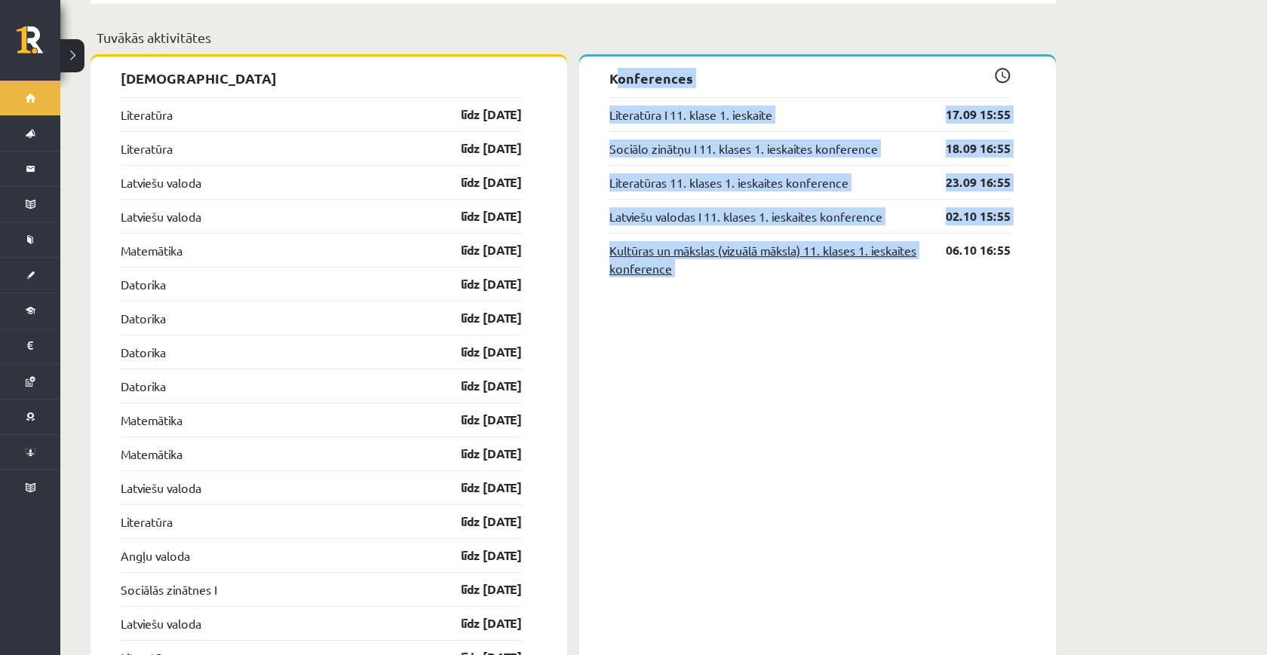
click at [766, 250] on link "Kultūras un mākslas (vizuālā māksla) 11. klases 1. ieskaites konference" at bounding box center [766, 259] width 314 height 36
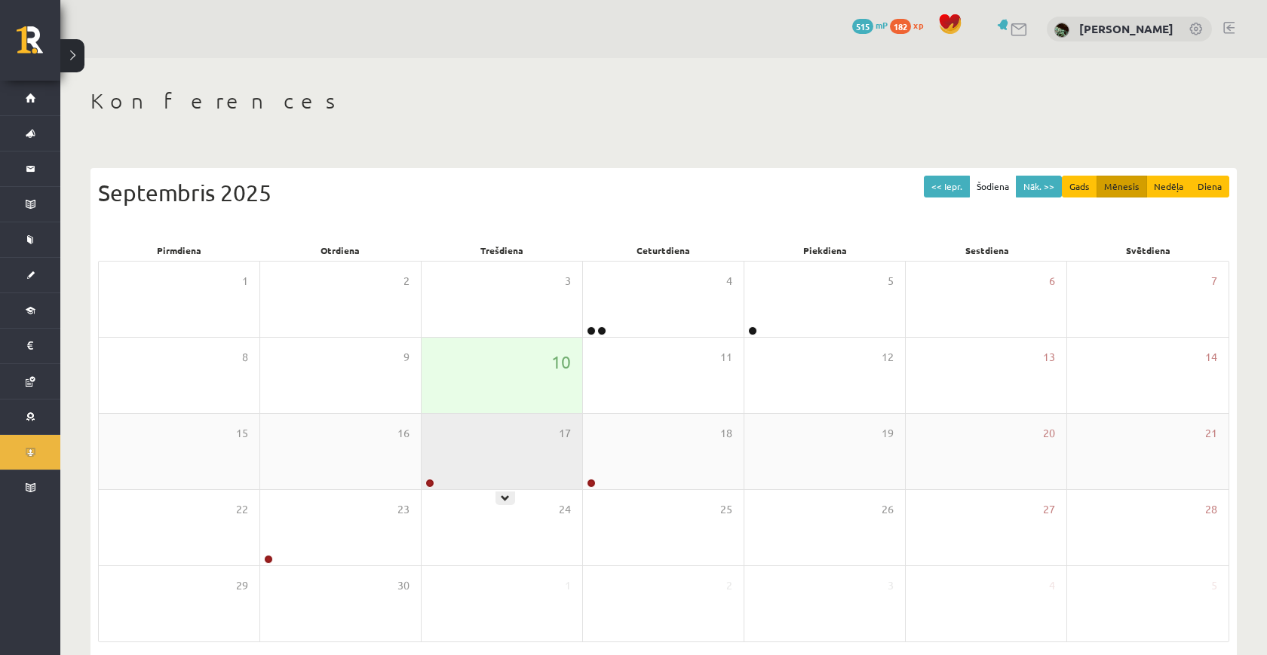
click at [508, 444] on div "17" at bounding box center [501, 451] width 161 height 75
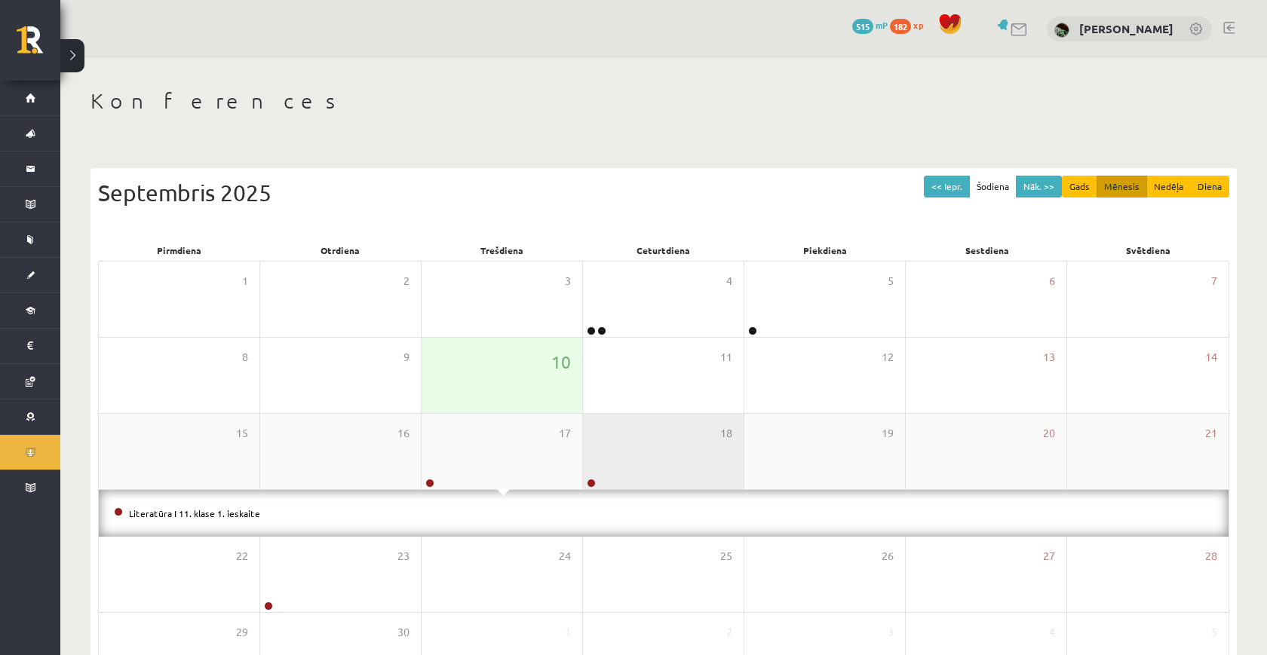
click at [686, 483] on div "18" at bounding box center [663, 451] width 161 height 75
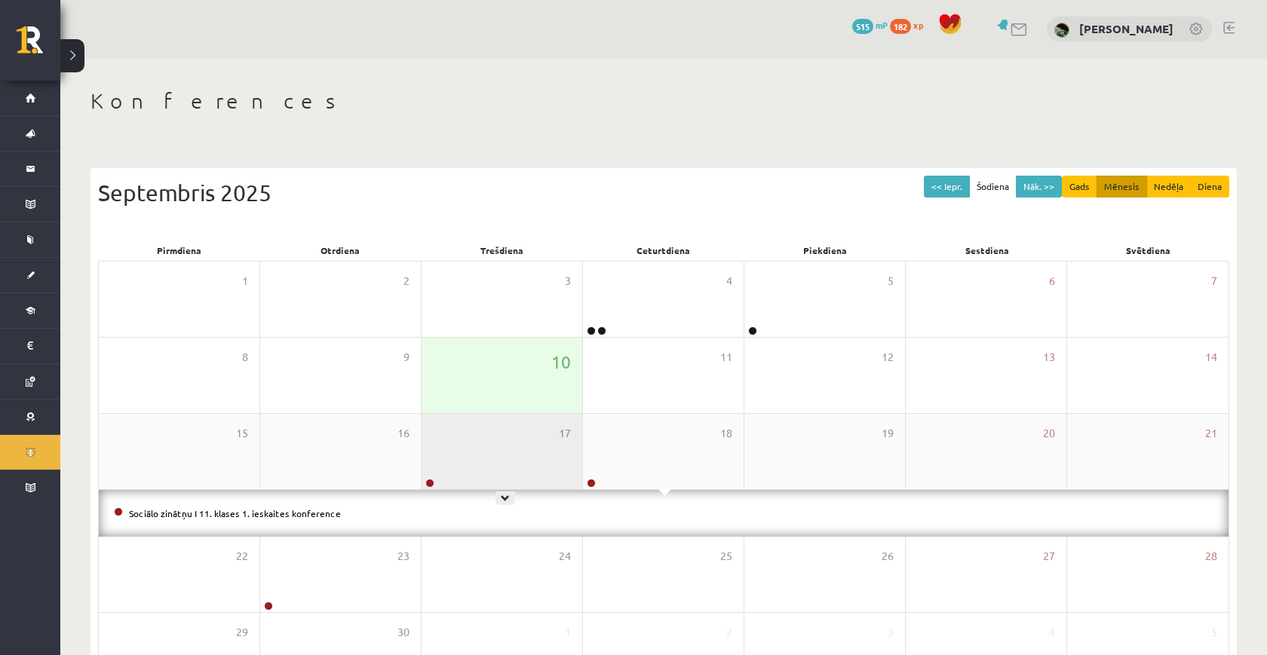
click at [470, 434] on div "17" at bounding box center [501, 451] width 161 height 75
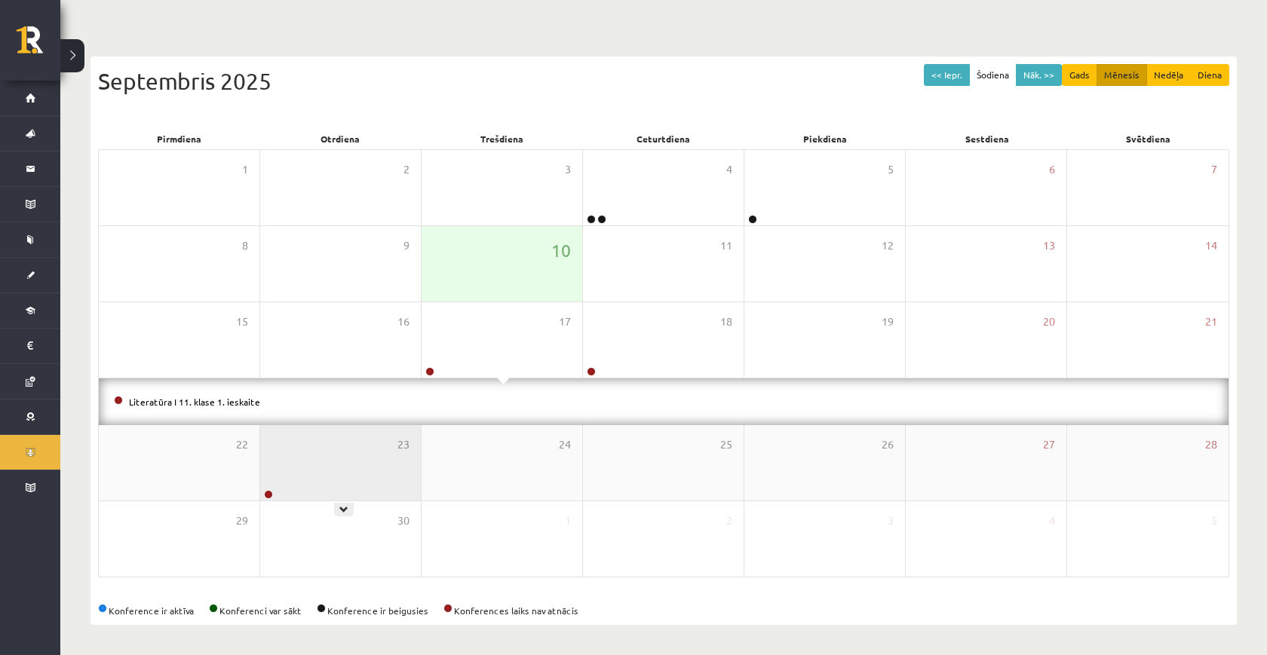
click at [273, 449] on div "23" at bounding box center [340, 462] width 161 height 75
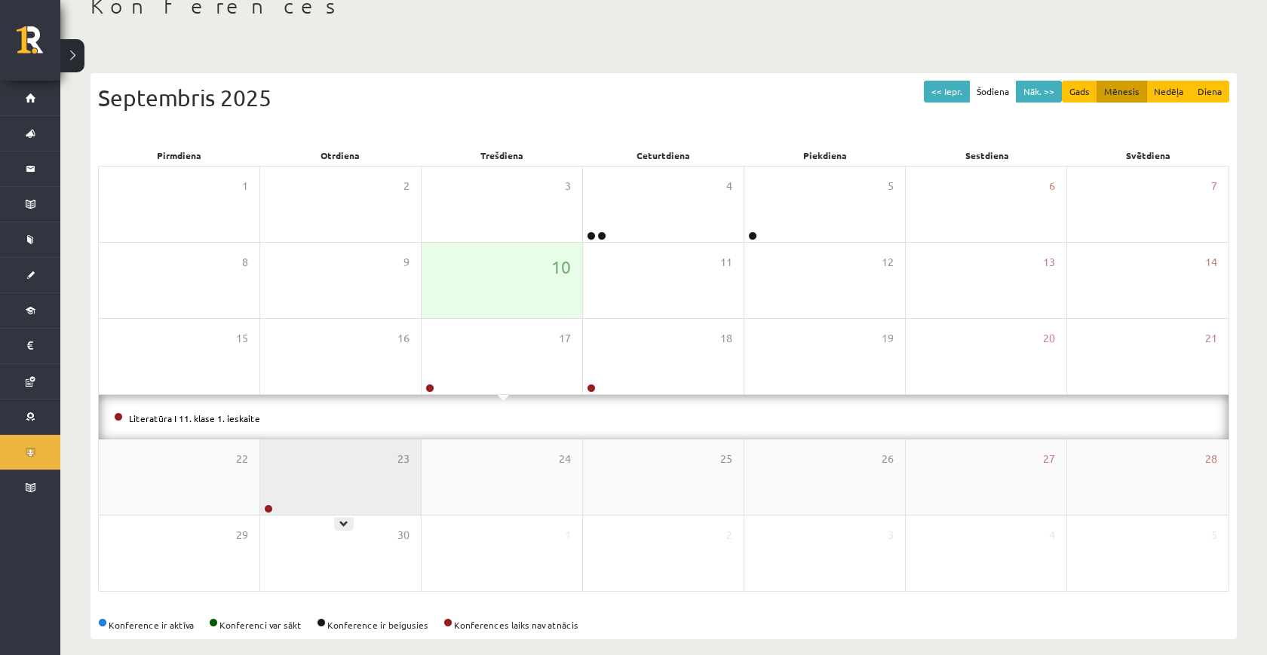
scroll to position [65, 0]
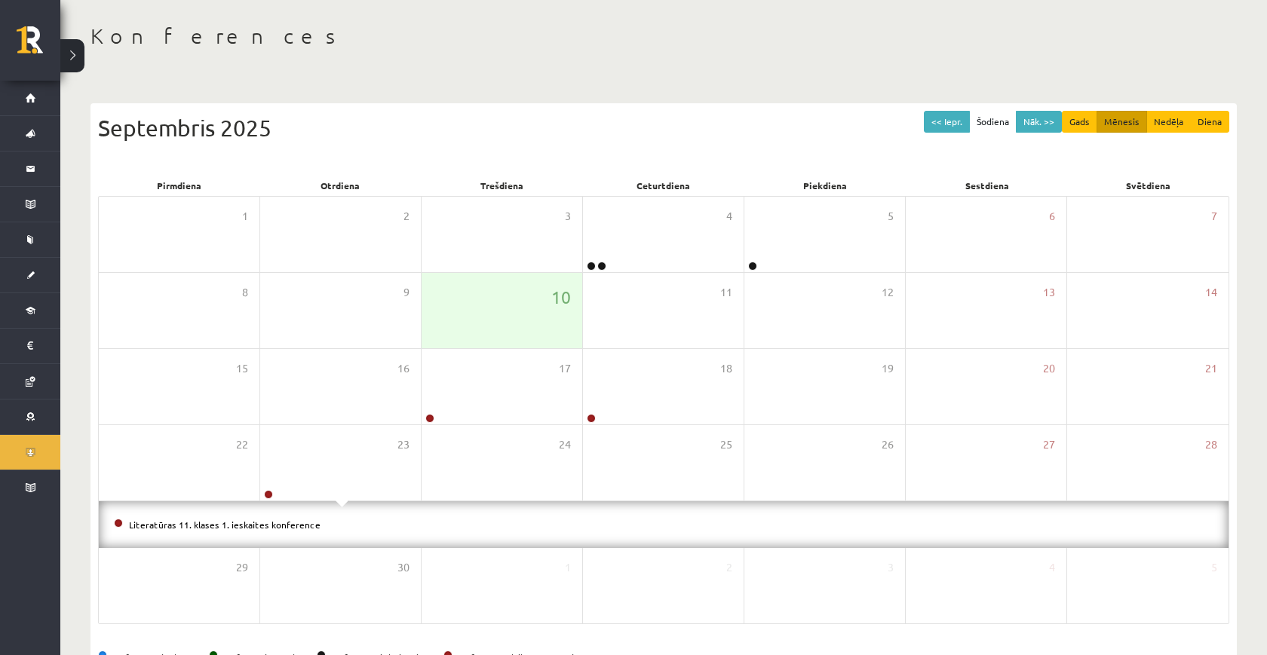
click at [270, 529] on li "Literatūras 11. klases 1. ieskaites konference" at bounding box center [663, 524] width 1099 height 17
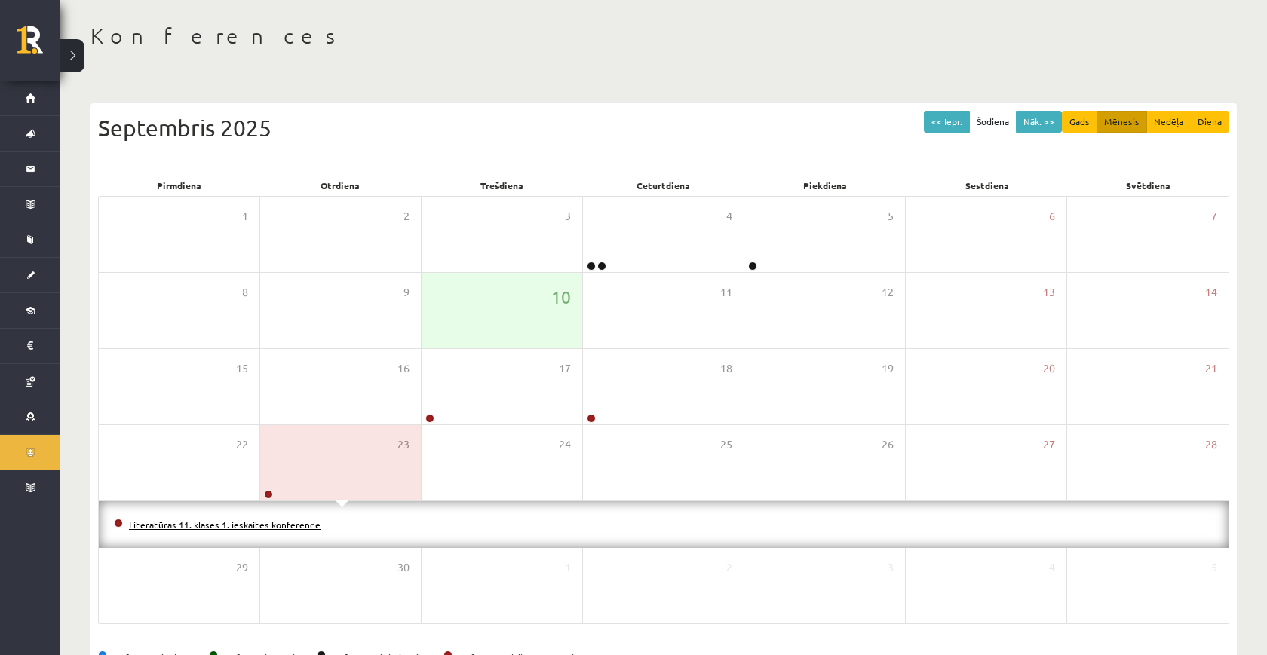
click at [274, 523] on link "Literatūras 11. klases 1. ieskaites konference" at bounding box center [225, 525] width 192 height 12
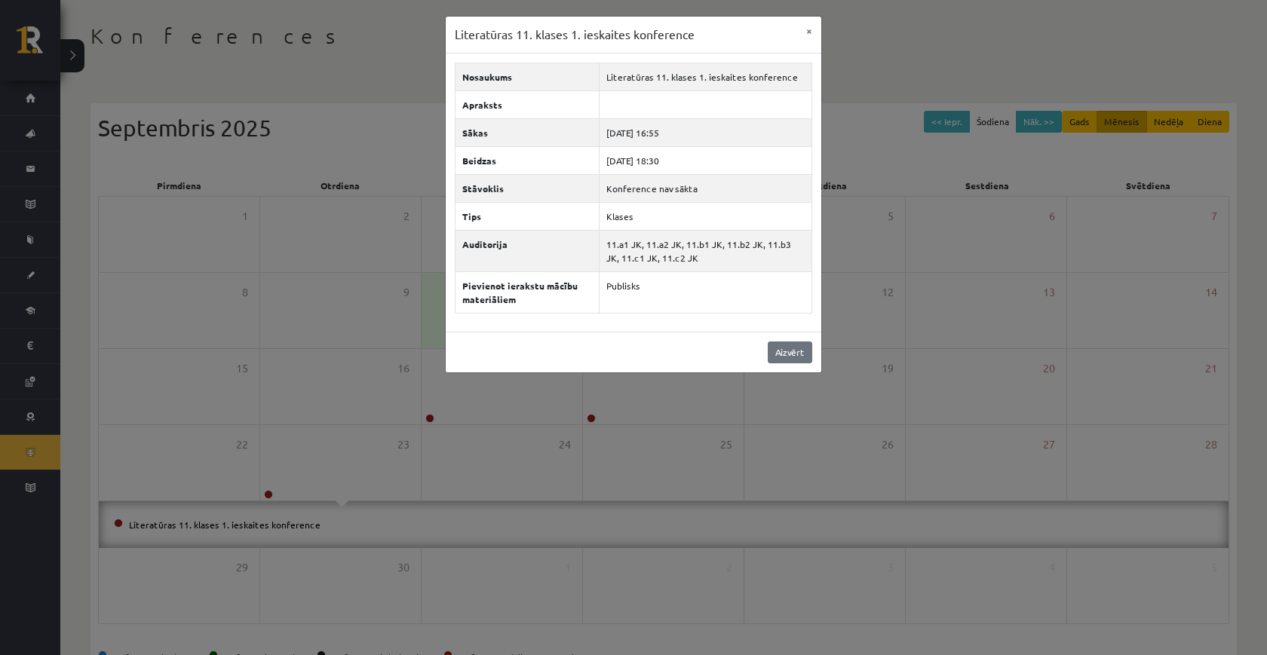
click at [778, 348] on link "Aizvērt" at bounding box center [790, 353] width 44 height 22
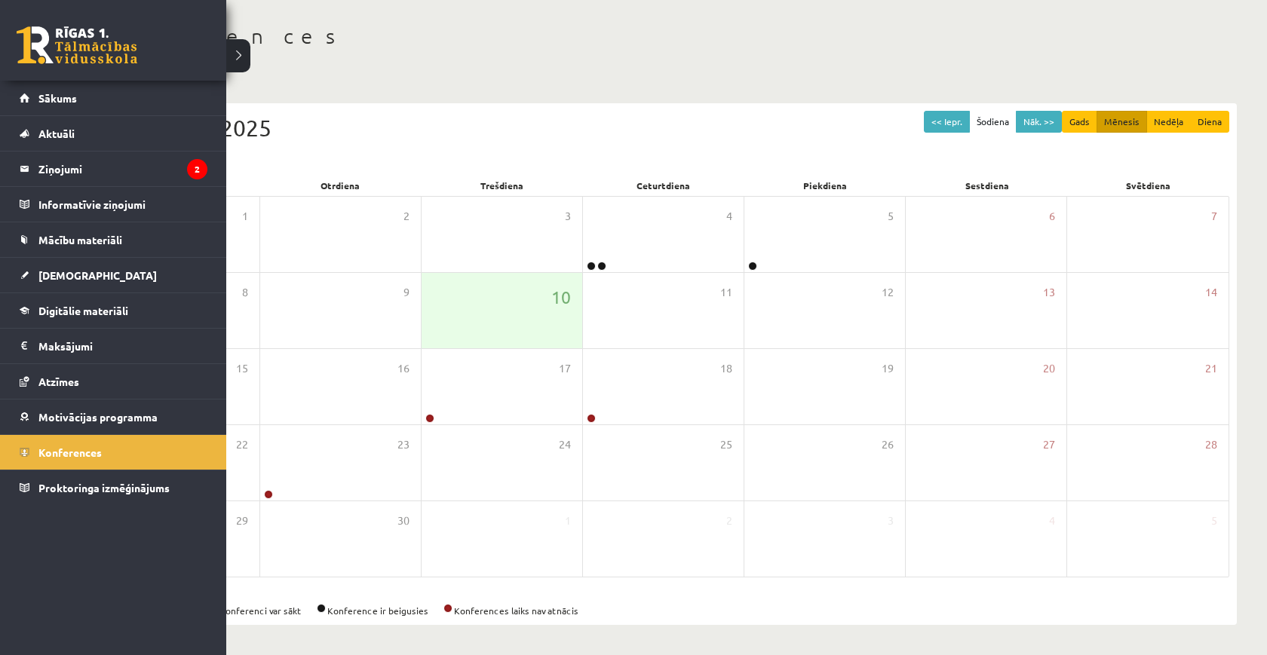
click at [43, 67] on div "0 Dāvanas 515 mP 182 xp" at bounding box center [113, 40] width 226 height 81
click at [25, 172] on link "Ziņojumi 2" at bounding box center [114, 169] width 188 height 35
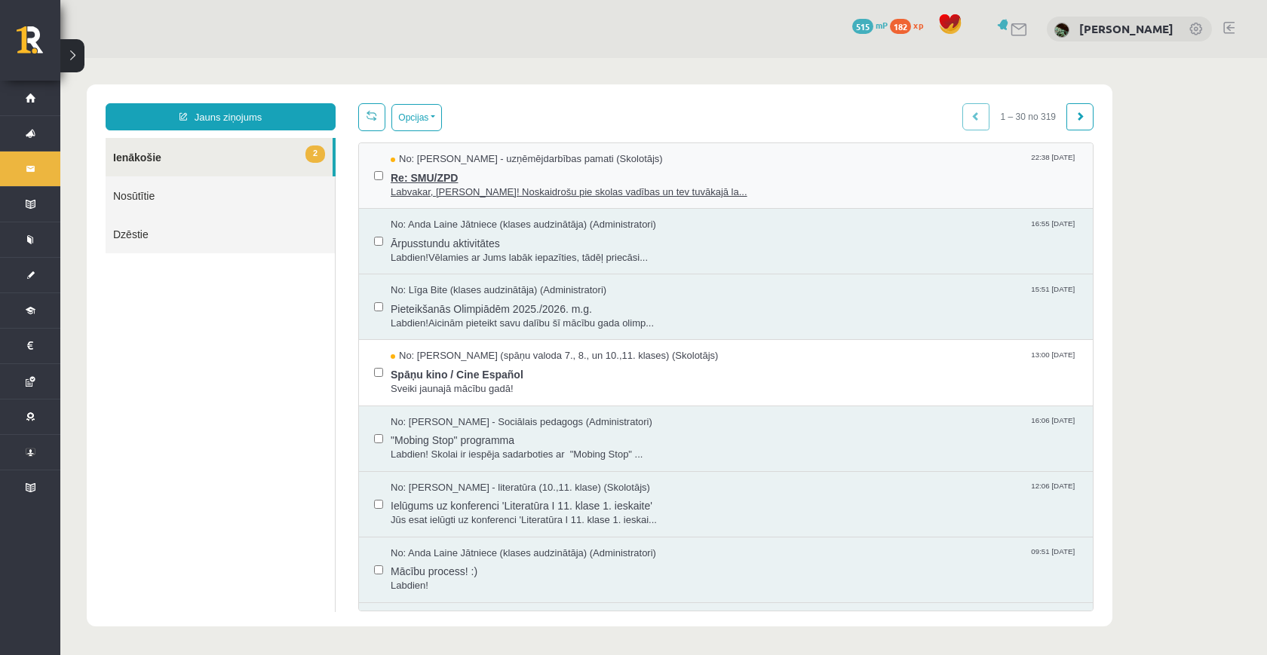
click at [520, 195] on span "Labvakar, [PERSON_NAME]! Noskaidrošu pie skolas vadības un tev tuvākajā la..." at bounding box center [734, 192] width 687 height 14
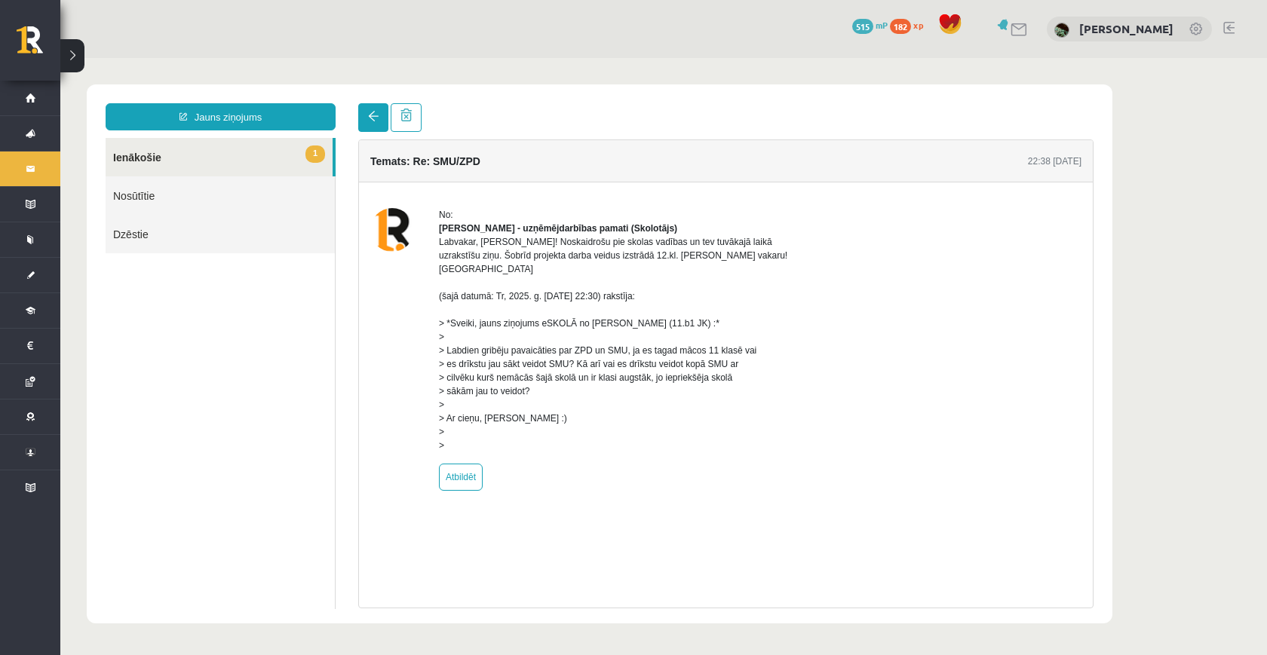
click at [377, 122] on link at bounding box center [373, 117] width 30 height 29
click at [385, 128] on link at bounding box center [373, 117] width 30 height 29
click at [370, 127] on link at bounding box center [373, 117] width 30 height 29
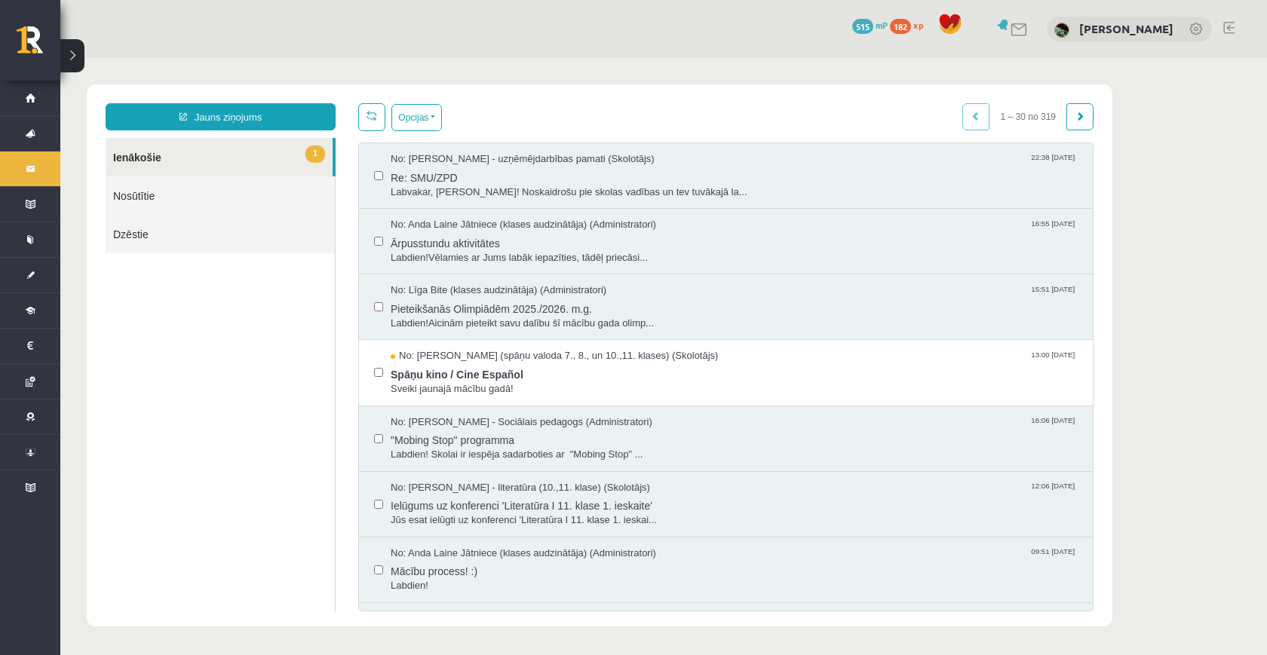
click at [130, 11] on div "0 Dāvanas 515 mP 182 xp [PERSON_NAME]" at bounding box center [663, 29] width 1206 height 58
